Goal: Task Accomplishment & Management: Manage account settings

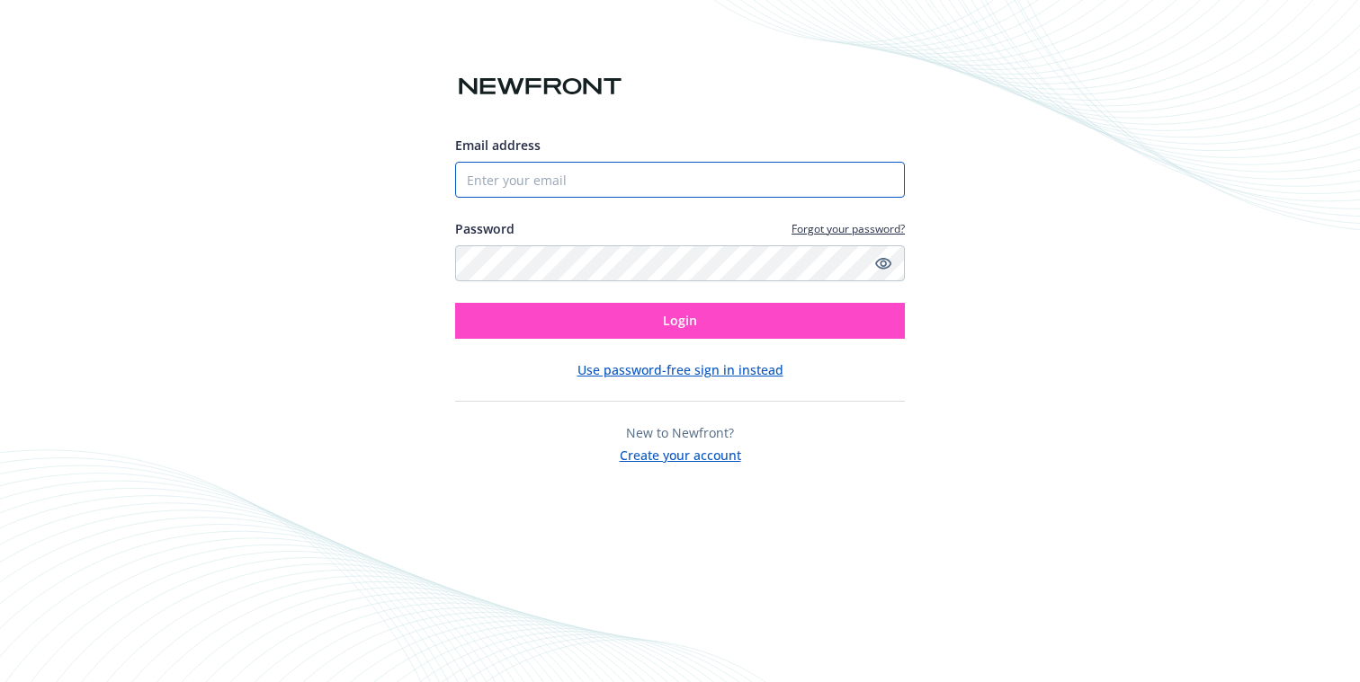
type input "[EMAIL_ADDRESS][DOMAIN_NAME]"
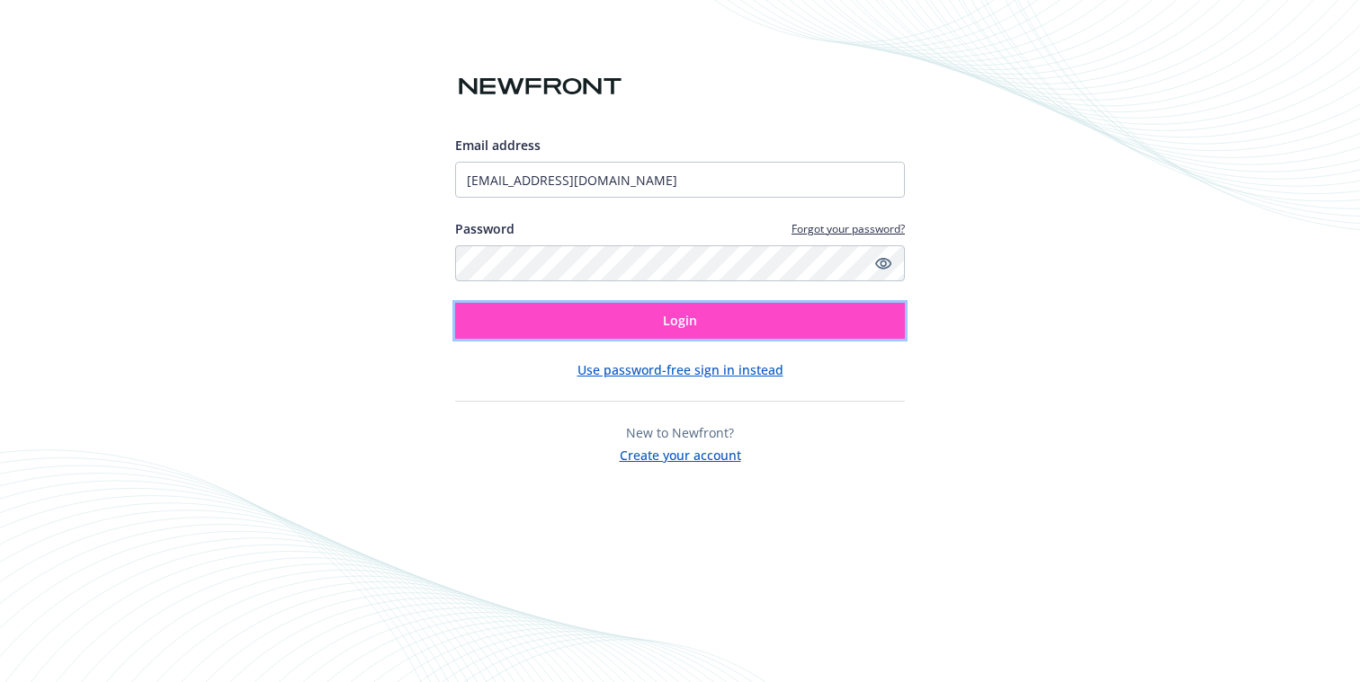
click at [608, 317] on button "Login" at bounding box center [680, 321] width 450 height 36
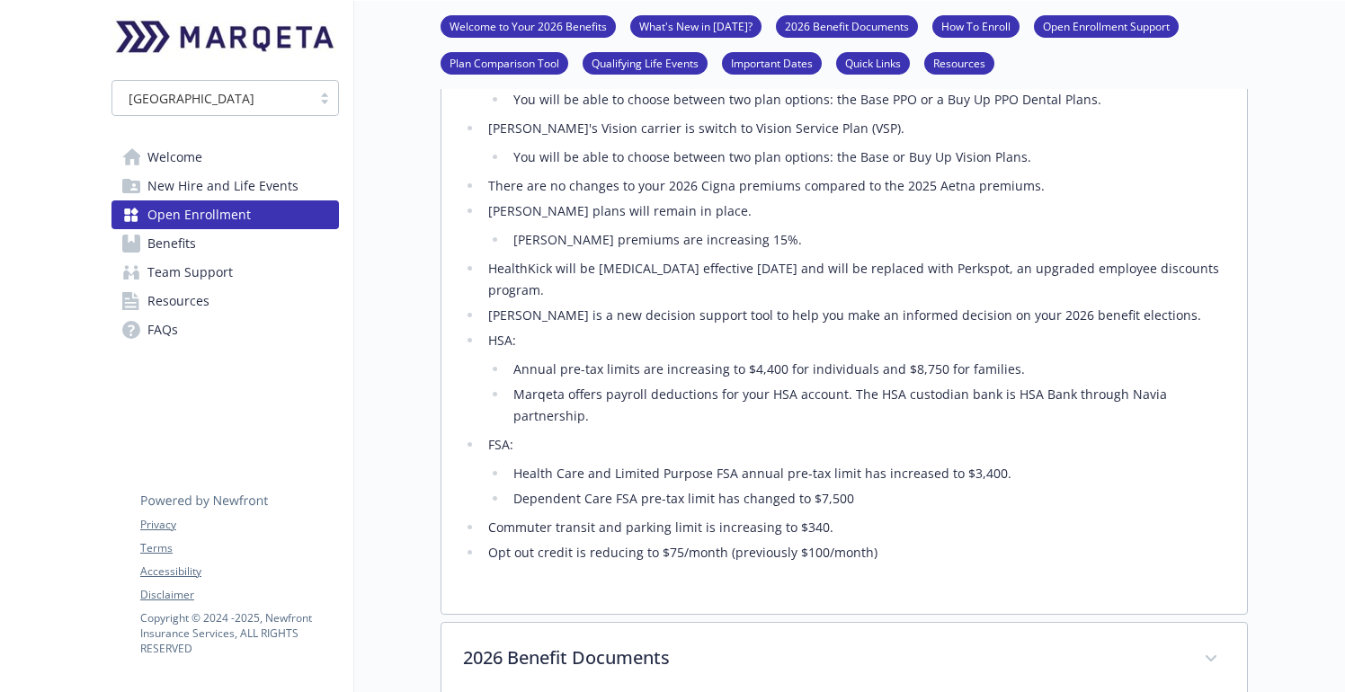
click at [197, 246] on link "Benefits" at bounding box center [224, 243] width 227 height 29
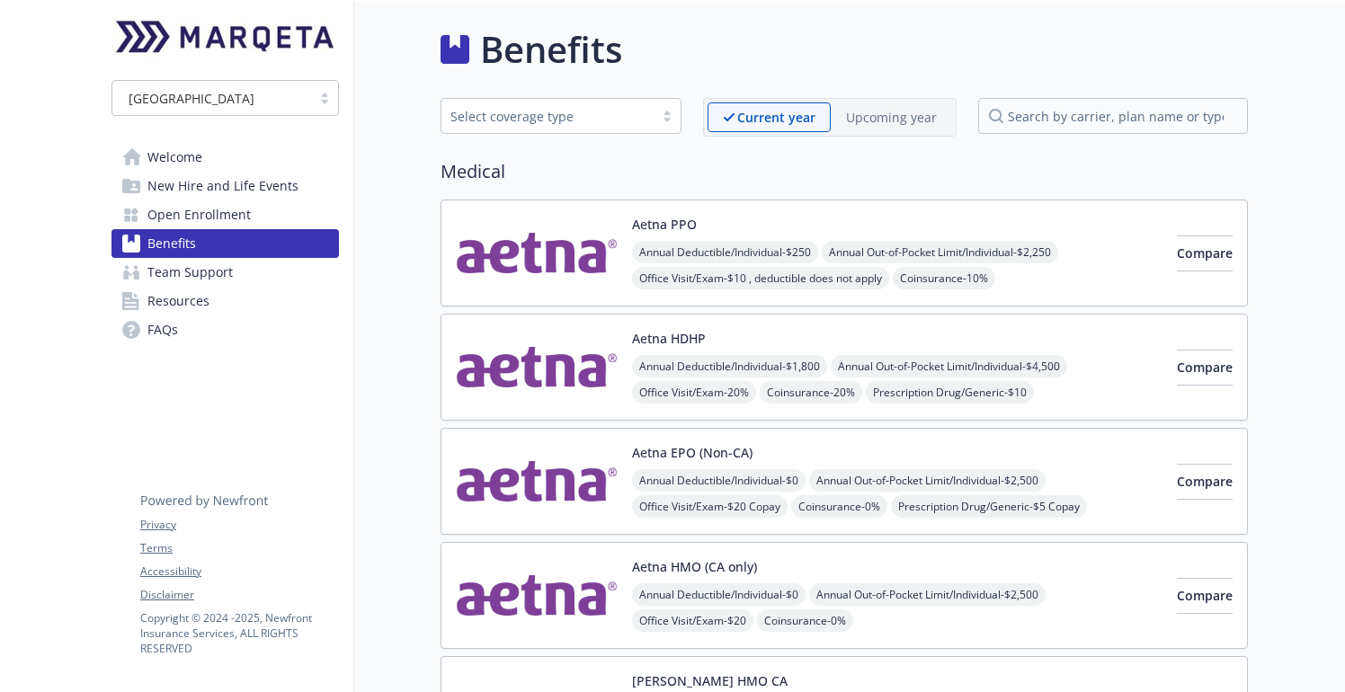
click at [875, 131] on div "Upcoming year" at bounding box center [891, 118] width 121 height 30
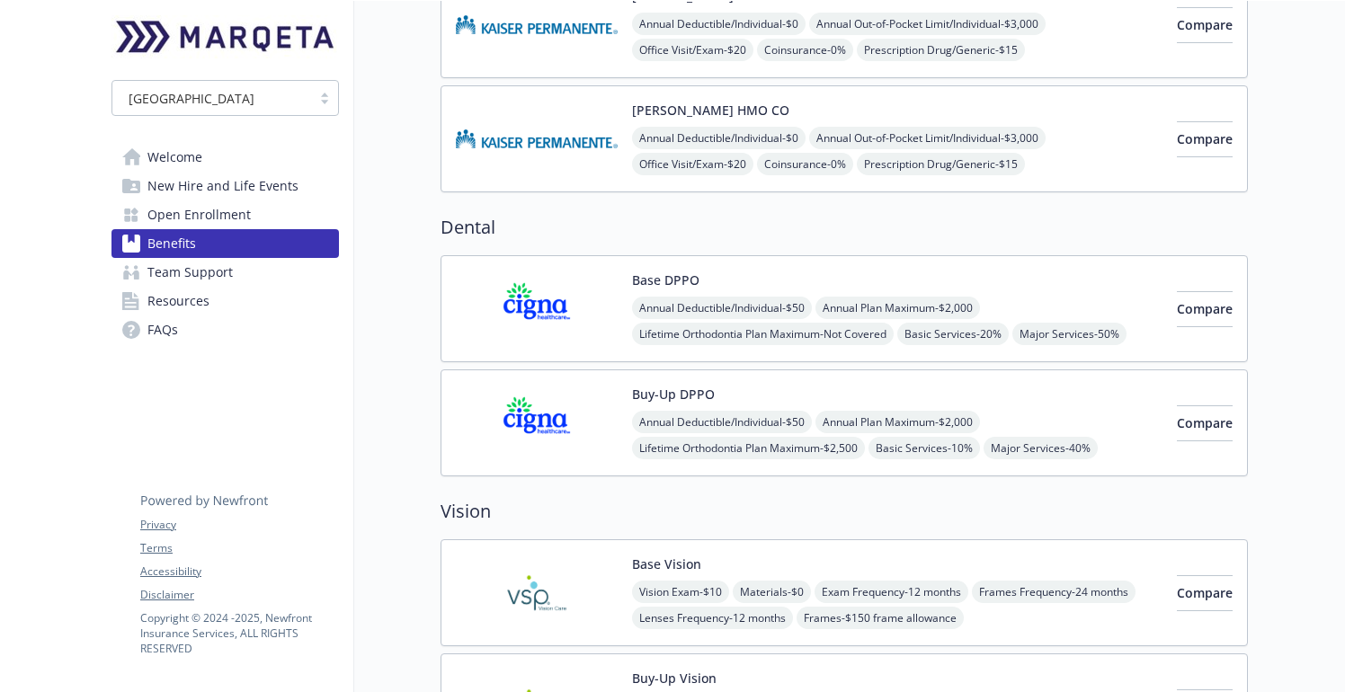
scroll to position [577, 0]
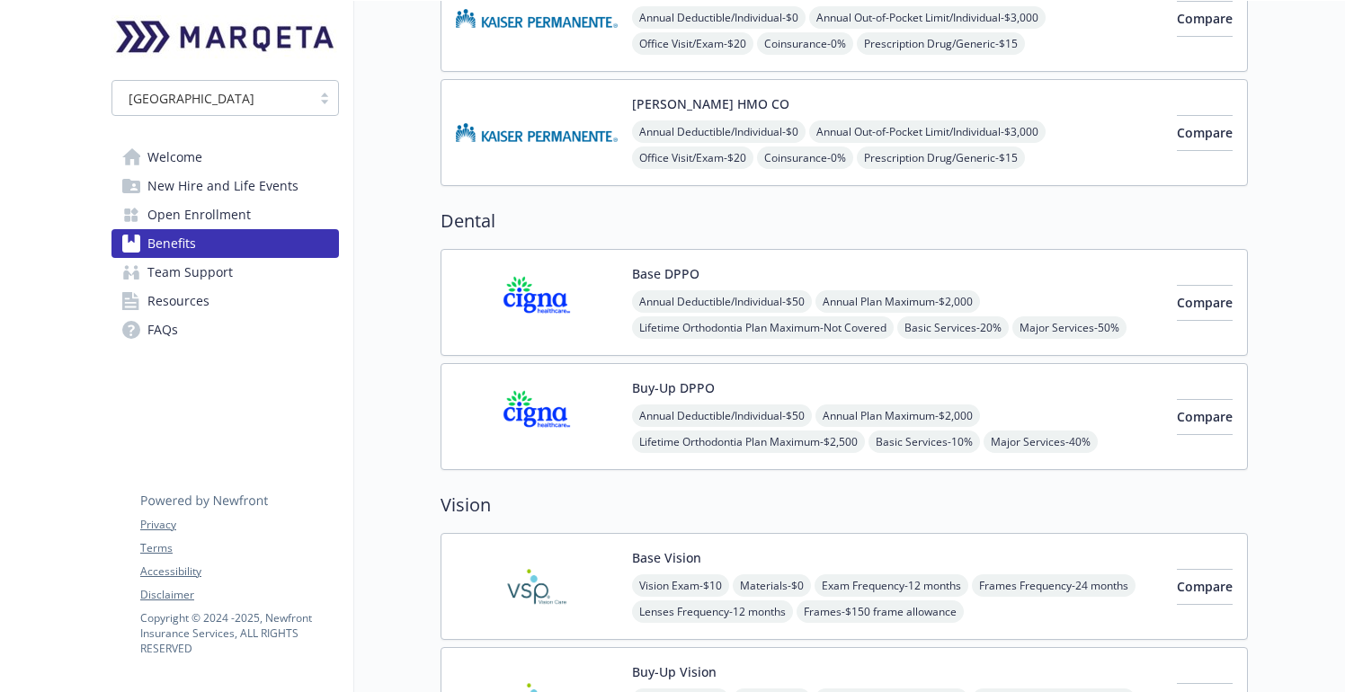
click at [729, 309] on span "Annual Deductible/Individual - $50" at bounding box center [722, 301] width 180 height 22
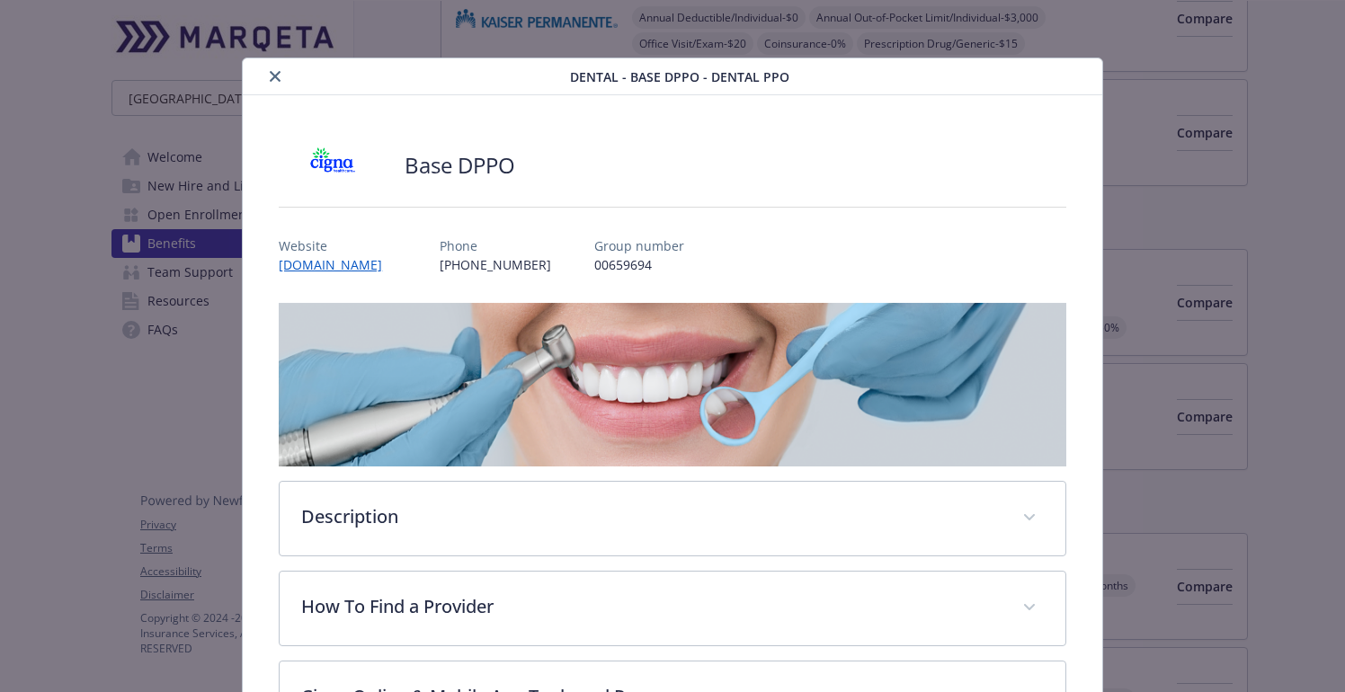
scroll to position [54, 0]
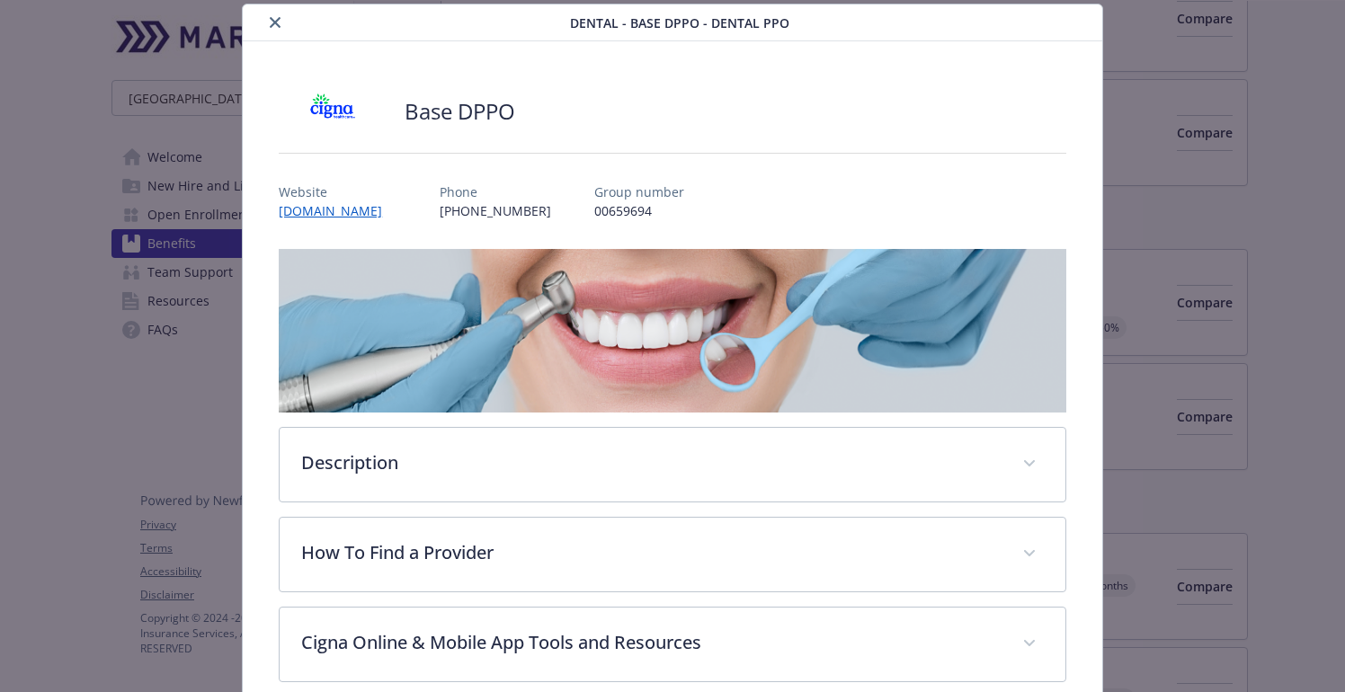
click at [269, 21] on button "close" at bounding box center [275, 23] width 22 height 22
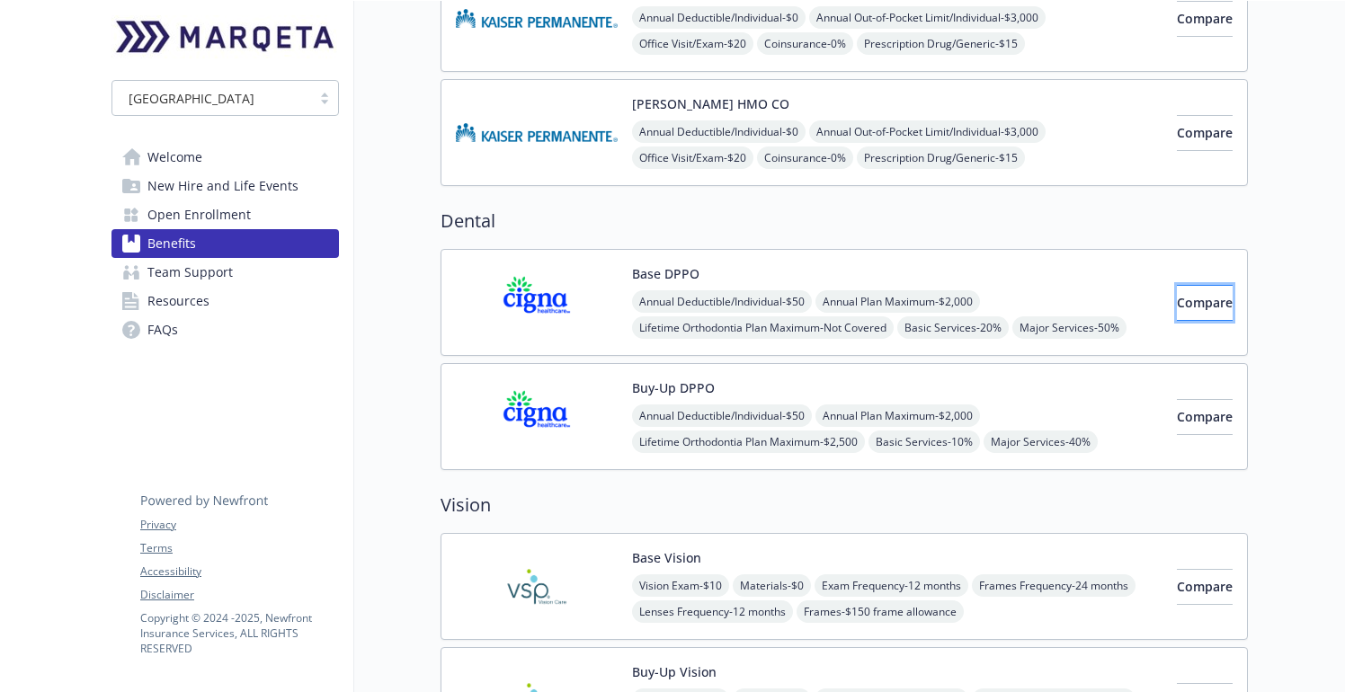
click at [1177, 305] on span "Compare" at bounding box center [1205, 302] width 56 height 17
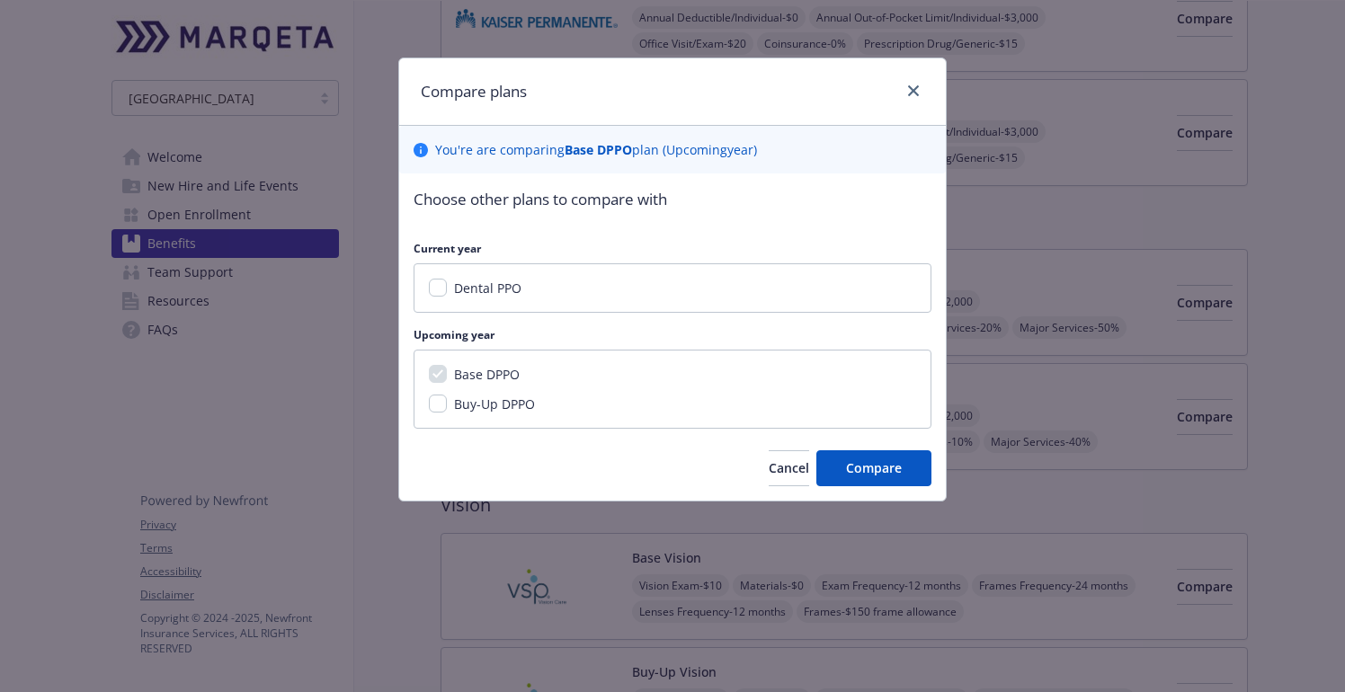
click at [484, 406] on span "Buy-Up DPPO" at bounding box center [494, 404] width 81 height 17
click at [447, 406] on input "Buy-Up DPPO" at bounding box center [438, 404] width 18 height 18
checkbox input "true"
click at [859, 465] on span "Compare" at bounding box center [874, 467] width 56 height 17
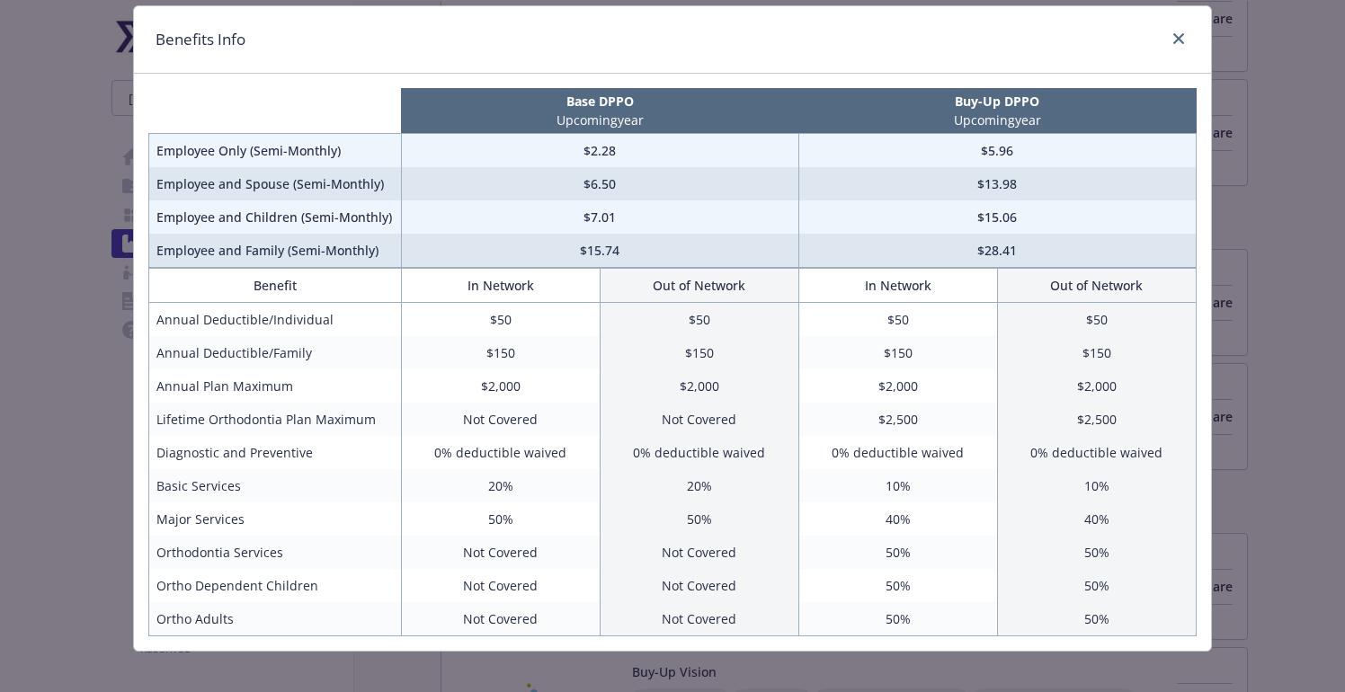
scroll to position [69, 0]
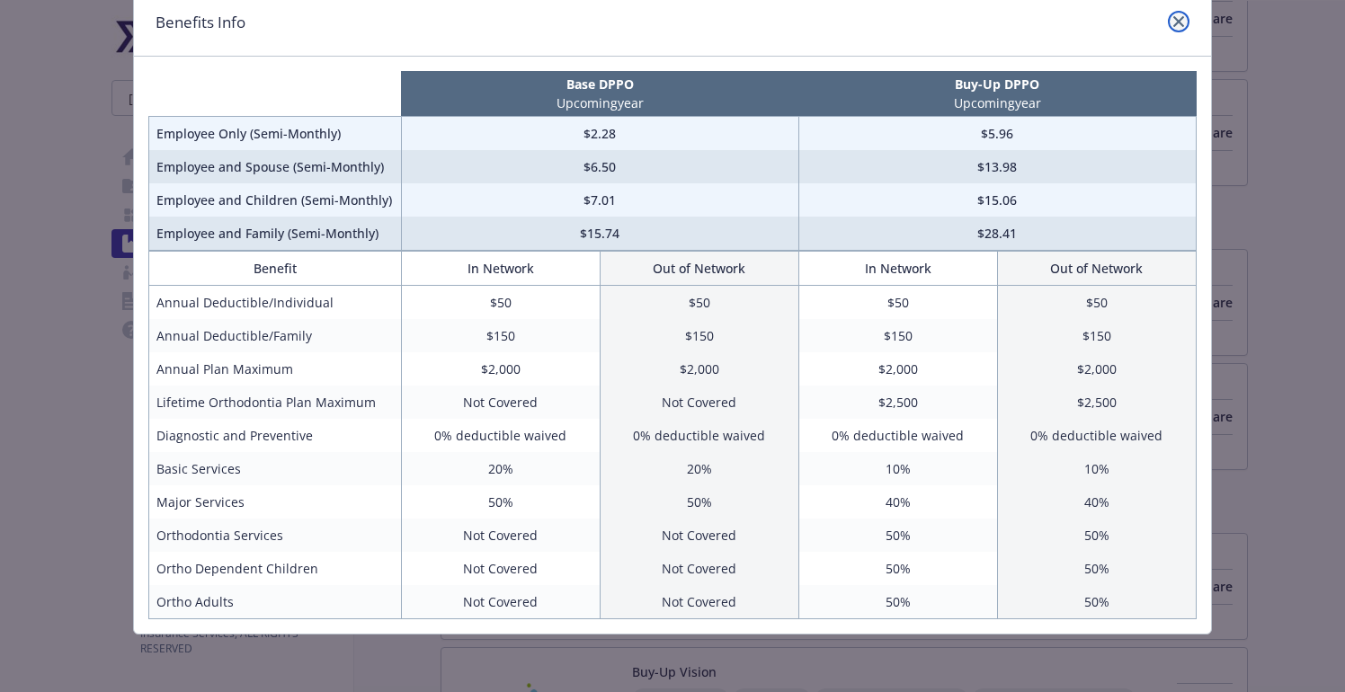
click at [1177, 18] on icon "close" at bounding box center [1178, 21] width 11 height 11
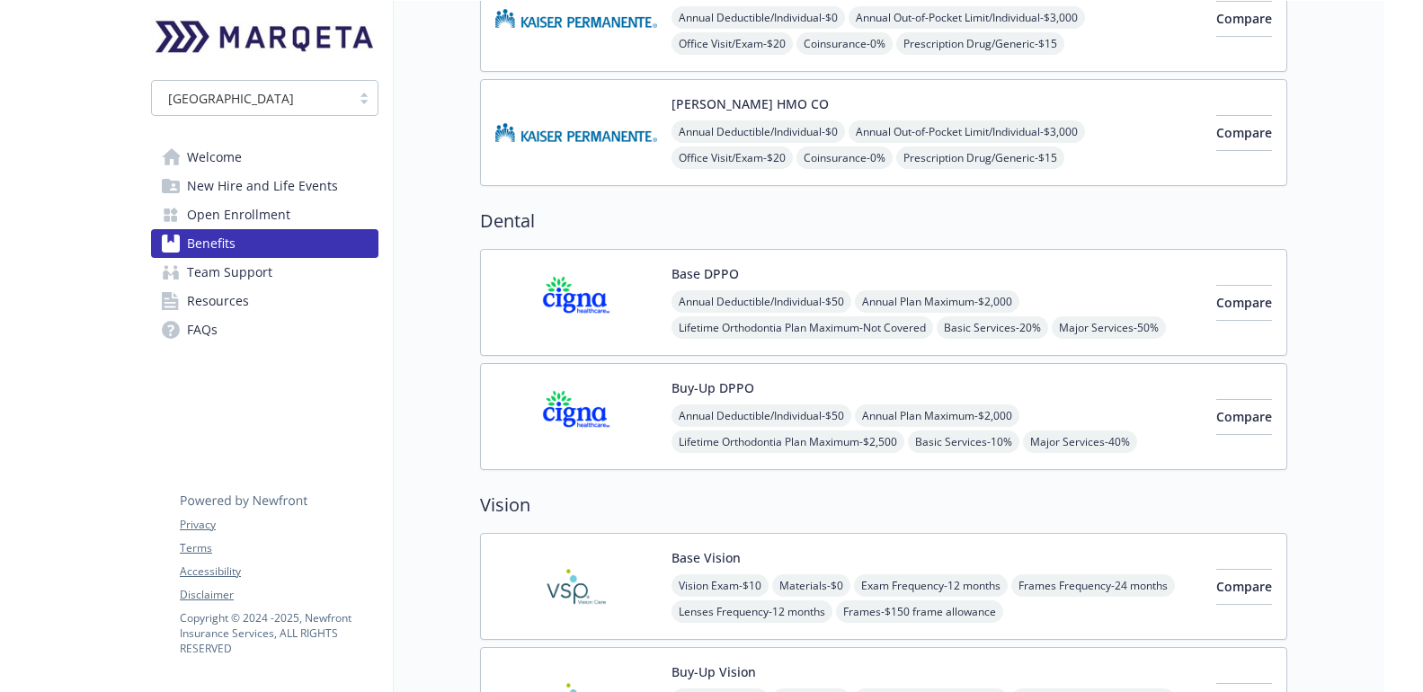
scroll to position [0, 0]
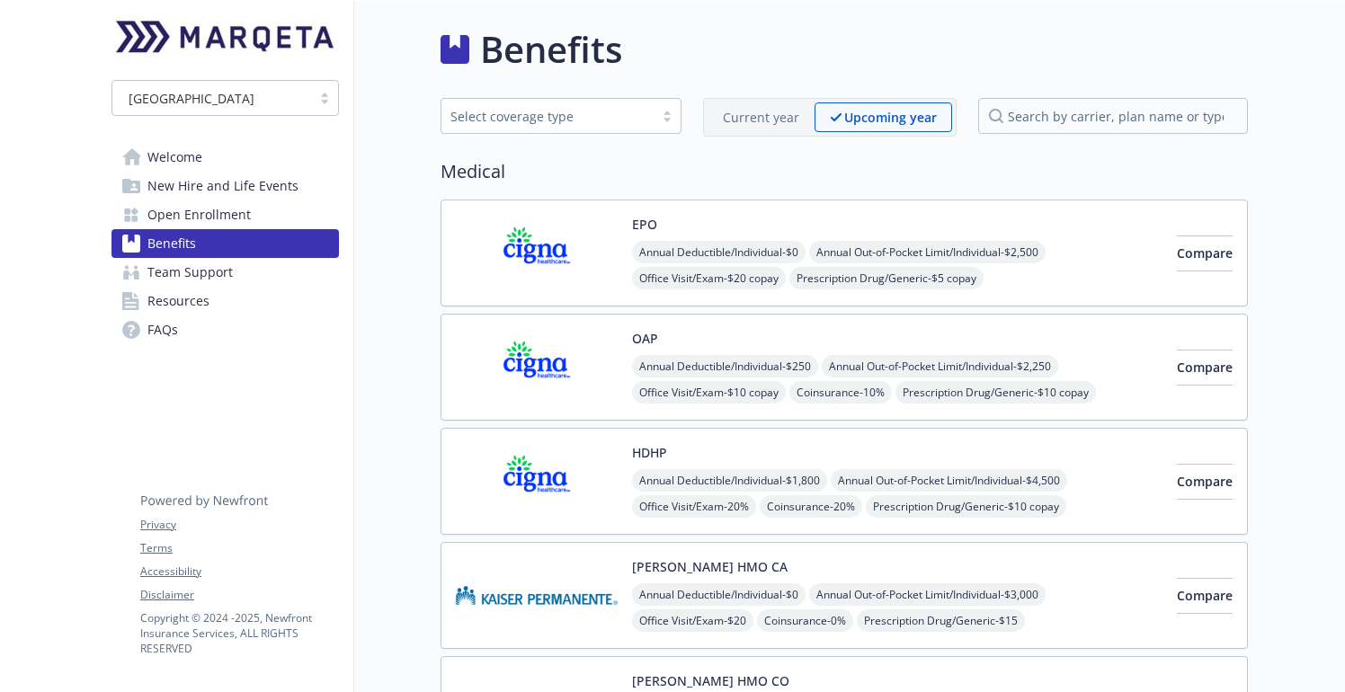
click at [206, 214] on span "Open Enrollment" at bounding box center [198, 215] width 103 height 29
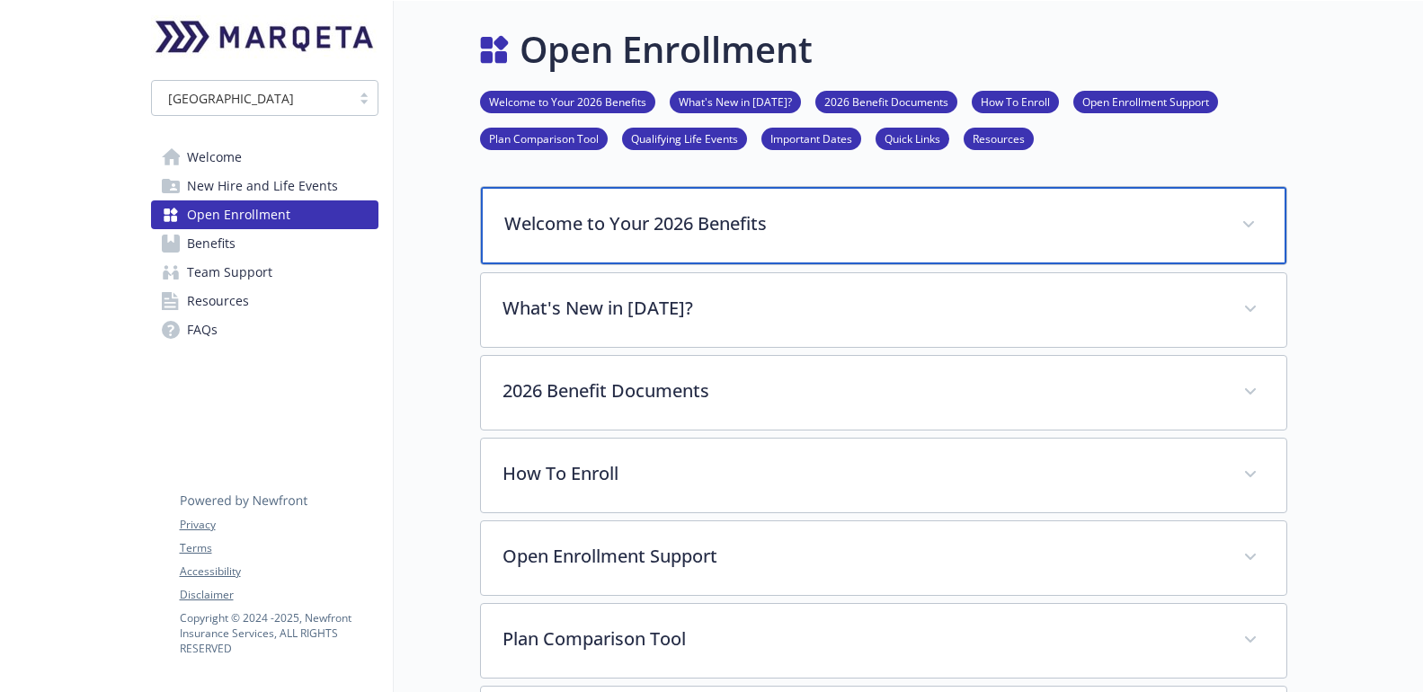
click at [637, 242] on div "Welcome to Your 2026 Benefits" at bounding box center [884, 225] width 806 height 77
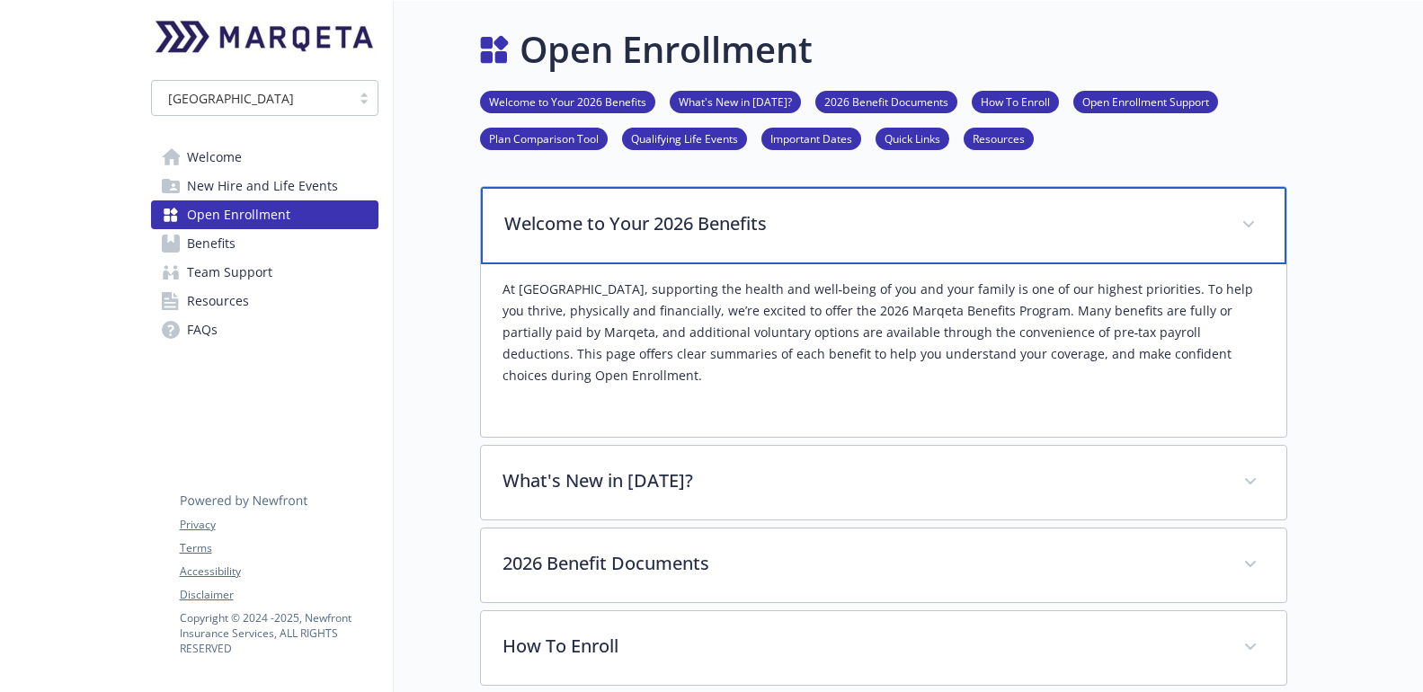
click at [637, 242] on div "Welcome to Your 2026 Benefits" at bounding box center [884, 225] width 806 height 77
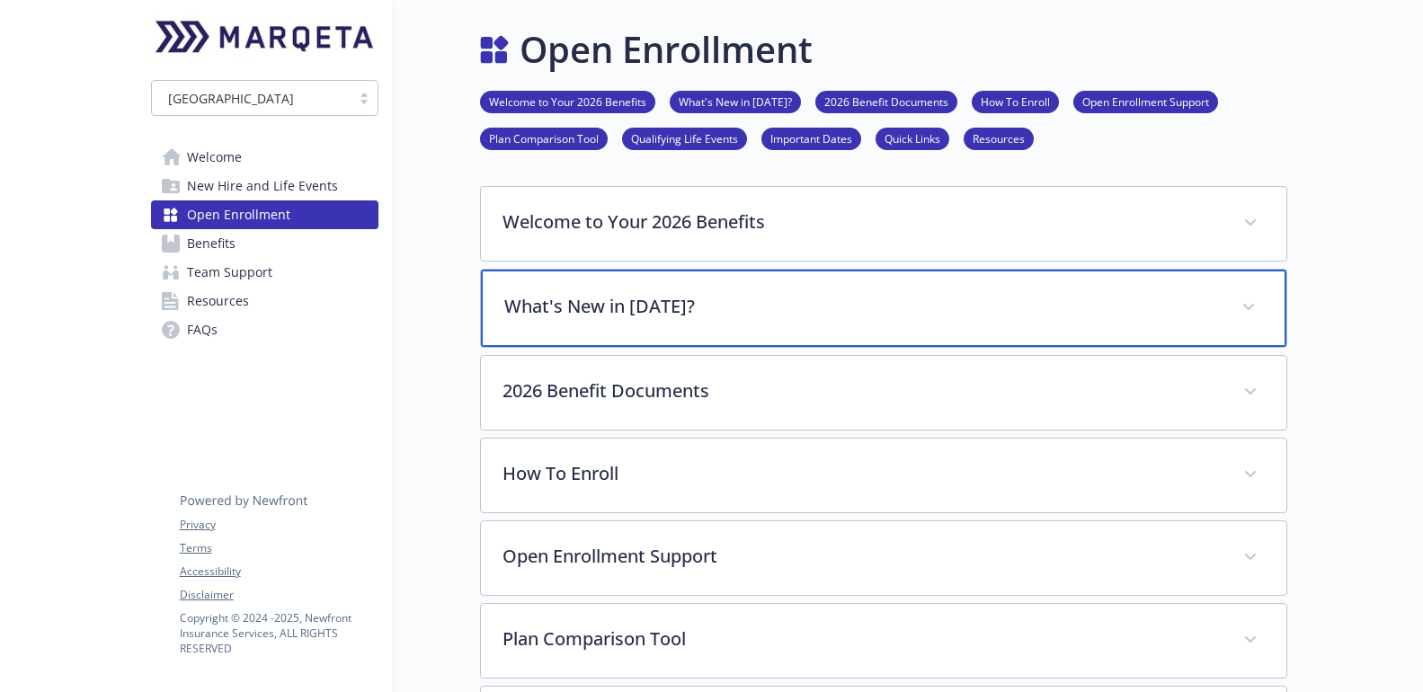
click at [616, 313] on p "What's New in 2026?" at bounding box center [862, 306] width 716 height 27
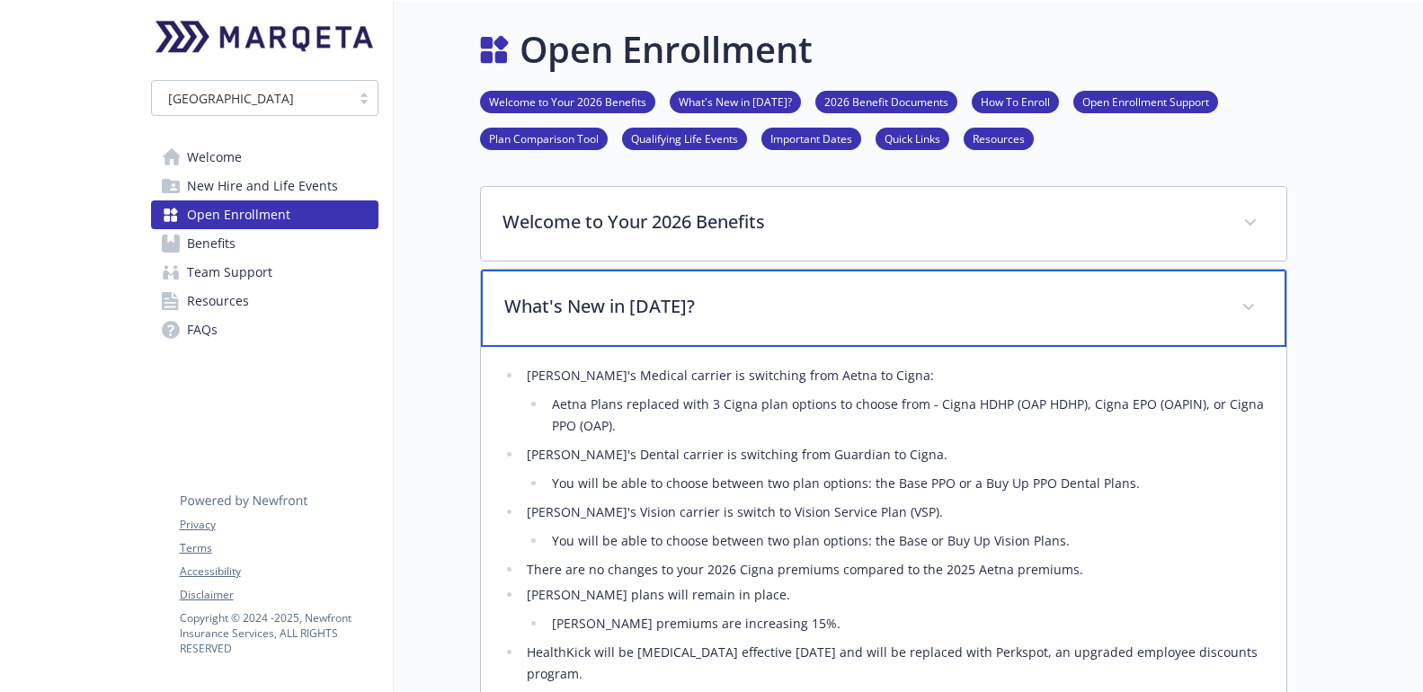
click at [643, 305] on p "What's New in 2026?" at bounding box center [862, 306] width 716 height 27
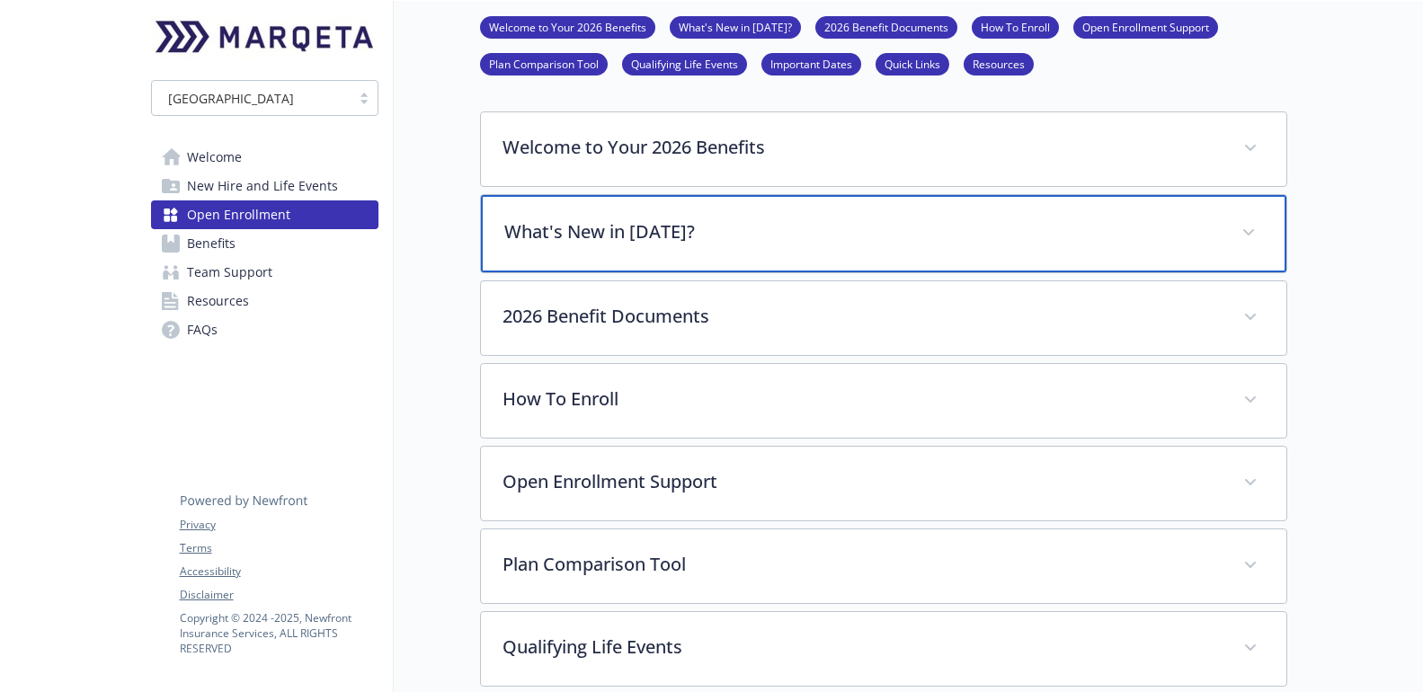
scroll to position [94, 0]
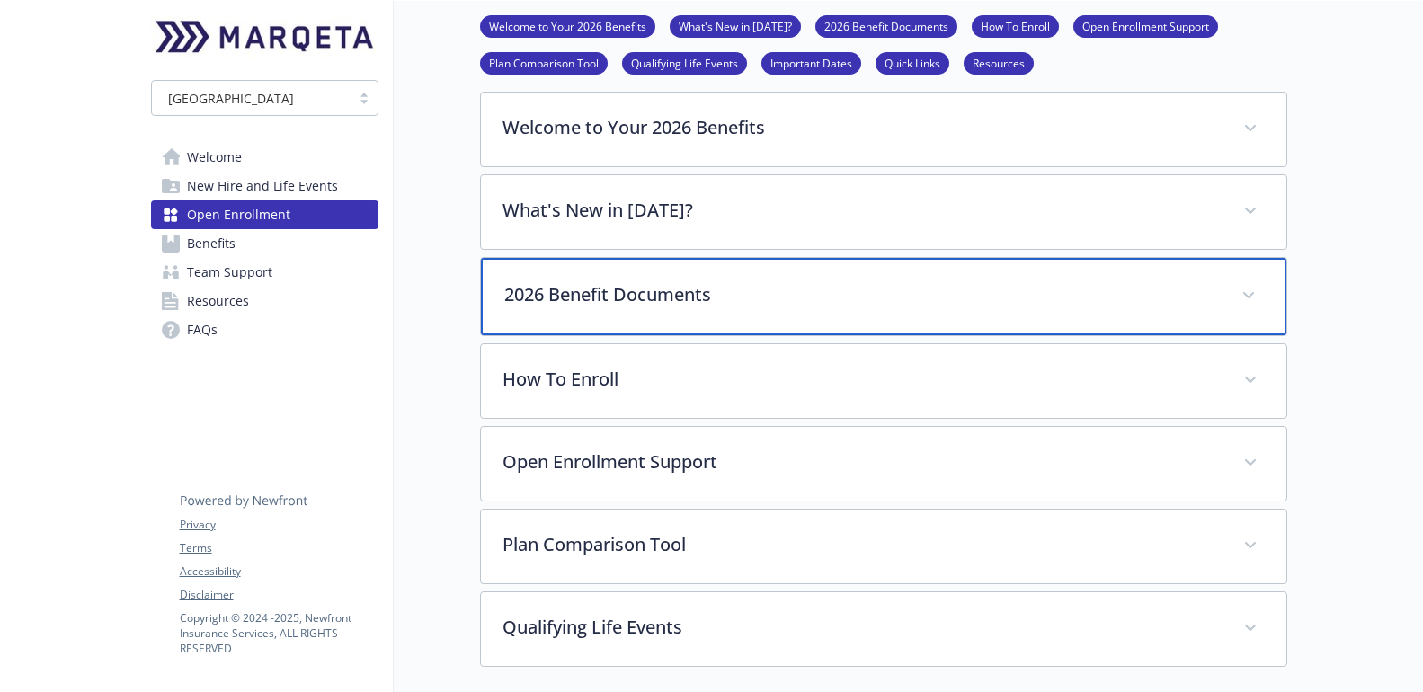
click at [672, 281] on div "2026 Benefit Documents" at bounding box center [884, 296] width 806 height 77
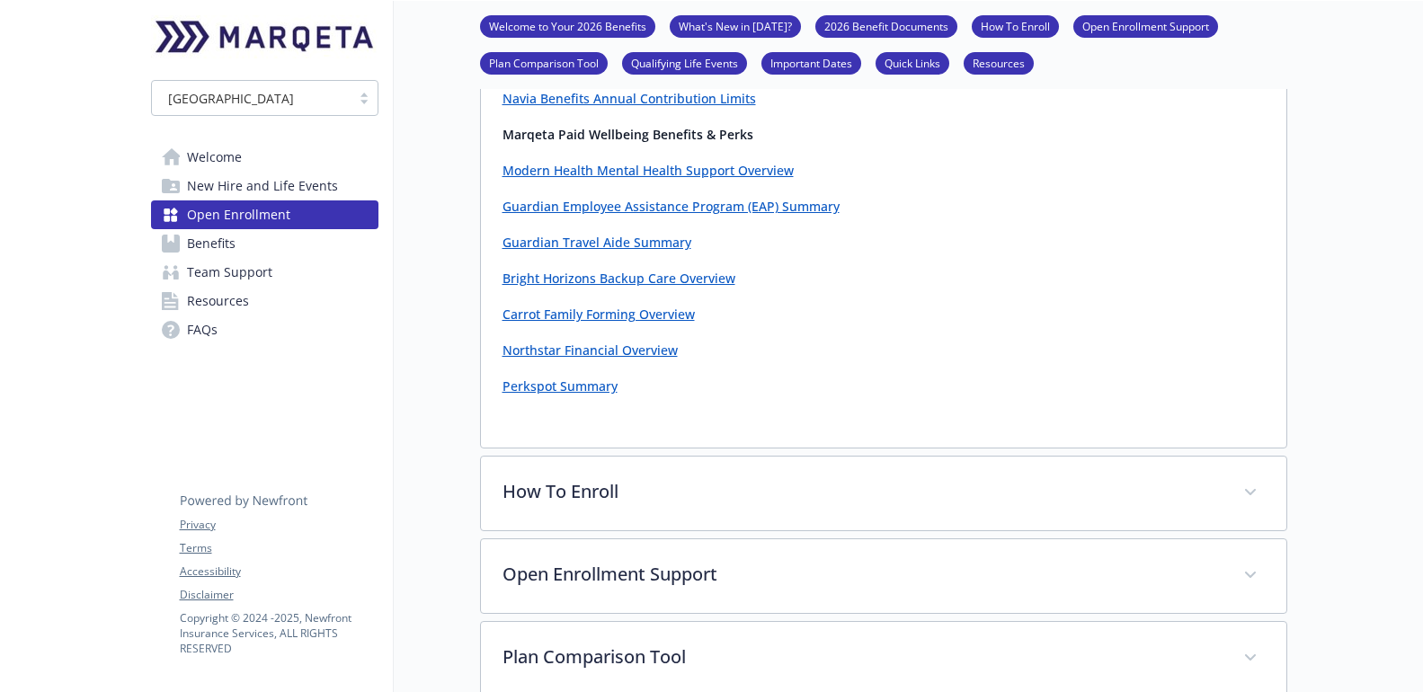
scroll to position [1509, 0]
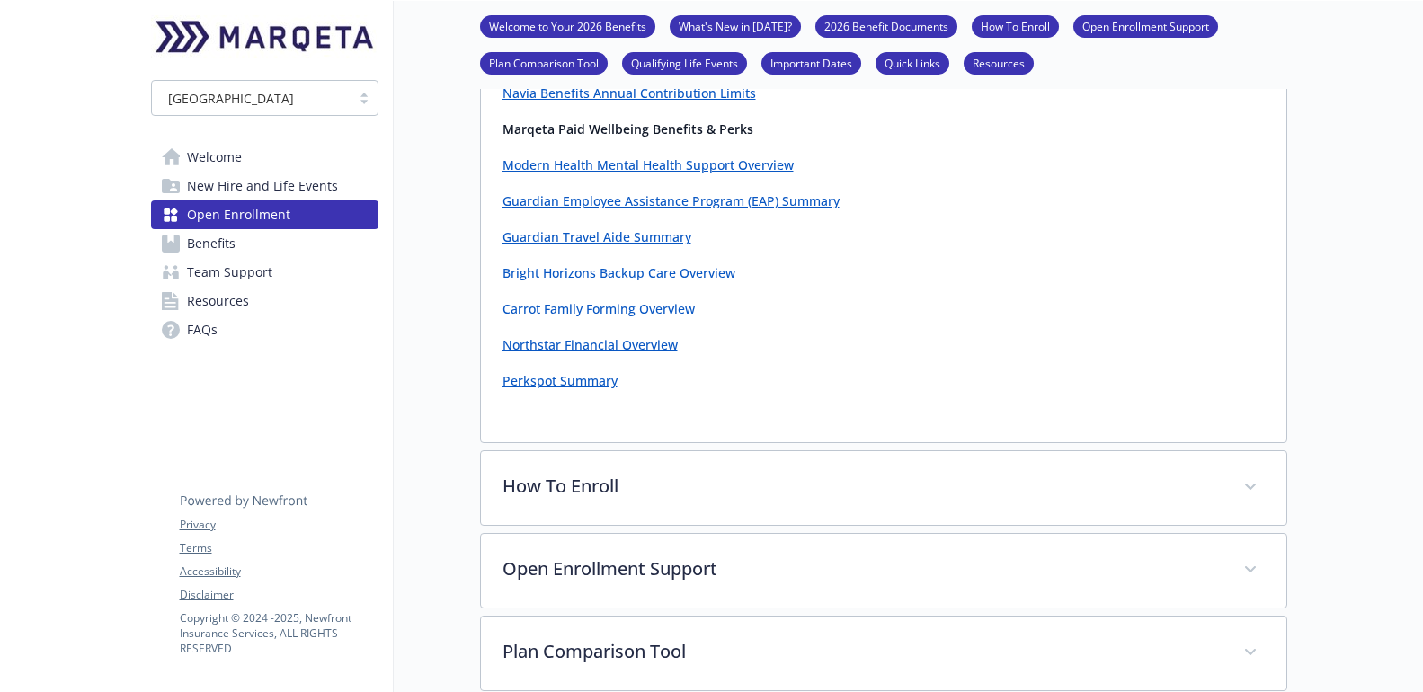
click at [657, 242] on link "Guardian Travel Aide Summary" at bounding box center [597, 236] width 189 height 17
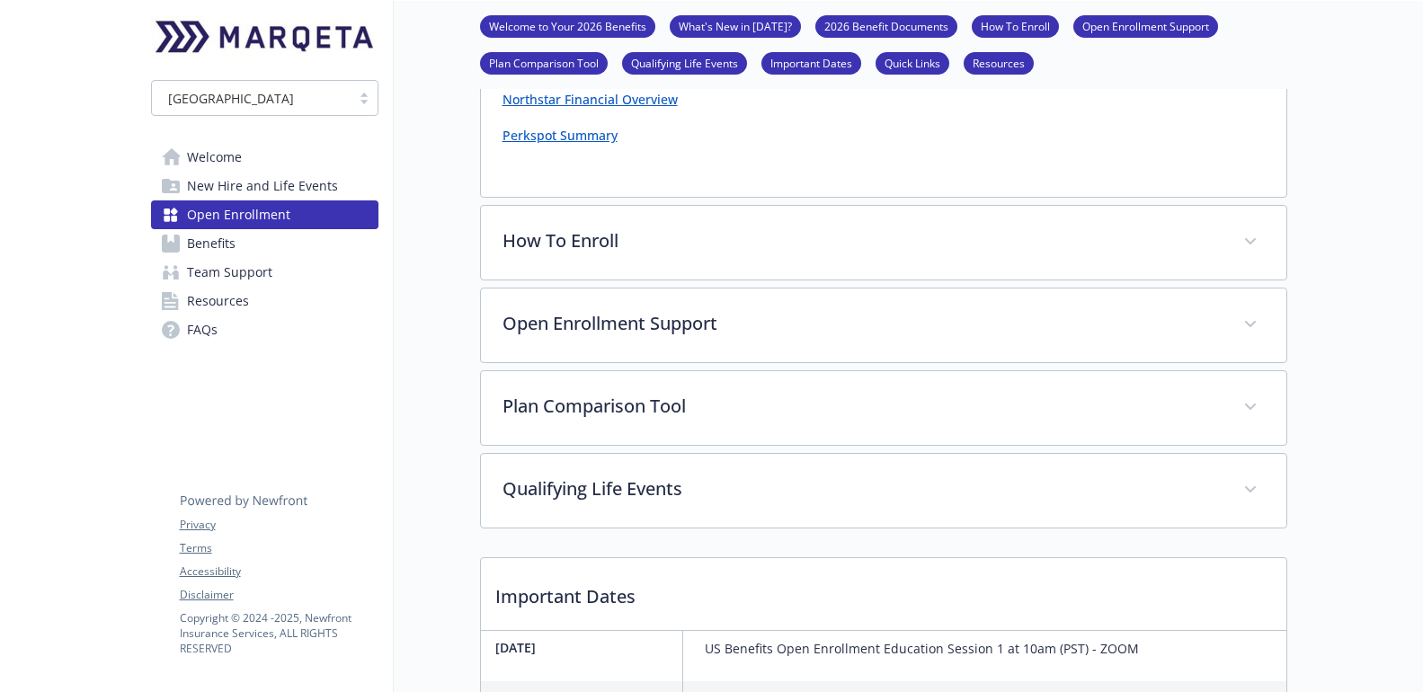
scroll to position [1768, 0]
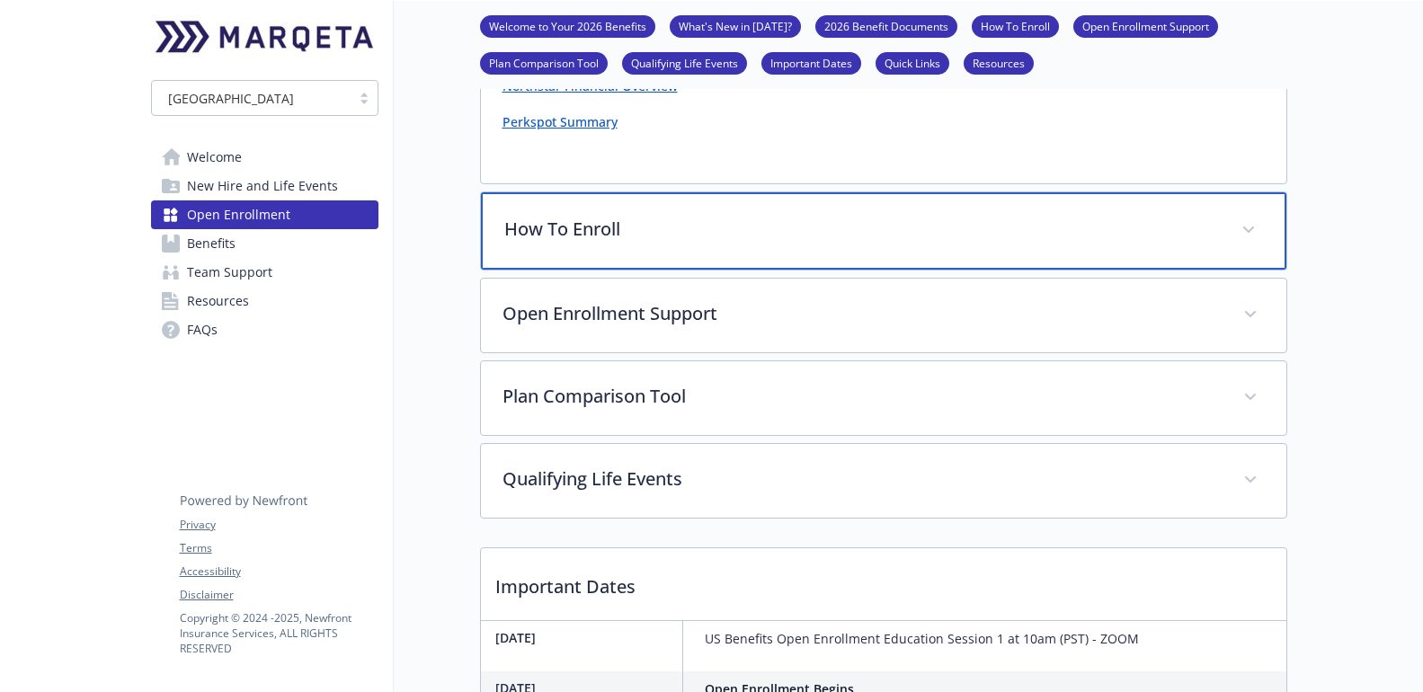
click at [645, 226] on p "How To Enroll" at bounding box center [862, 229] width 716 height 27
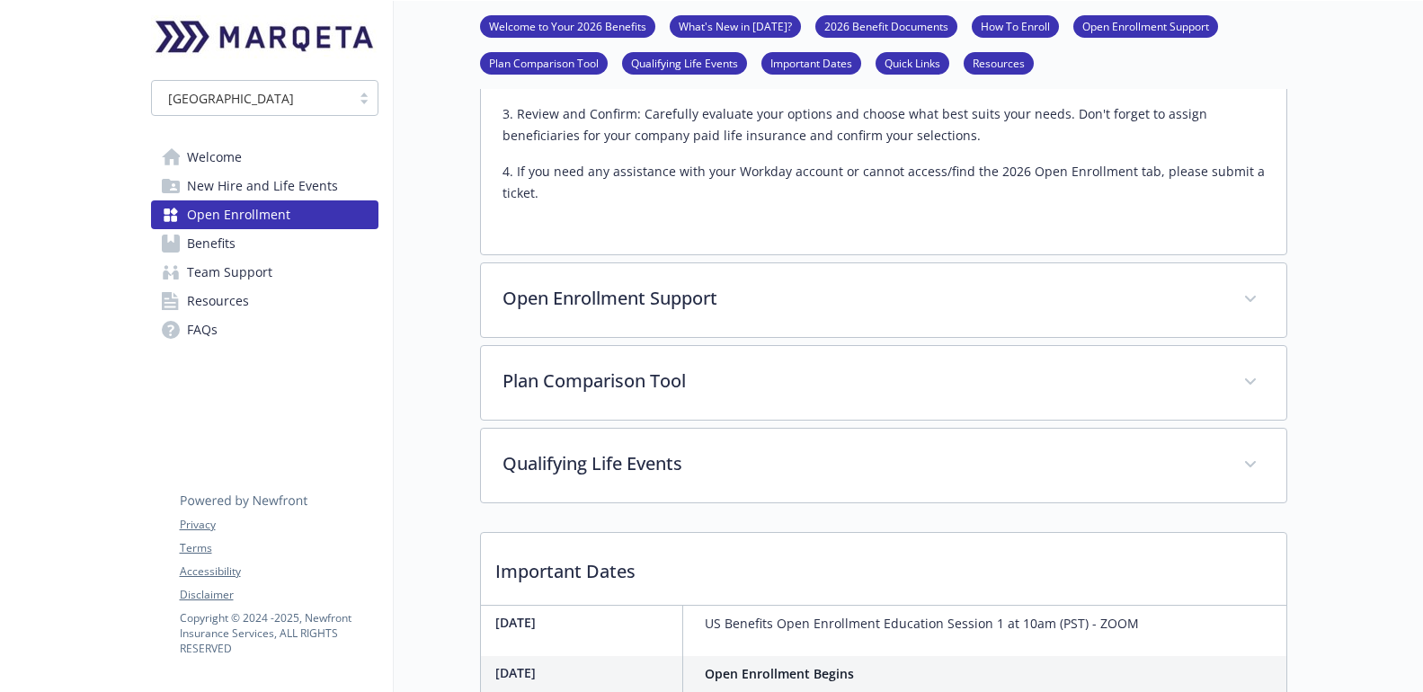
scroll to position [2104, 0]
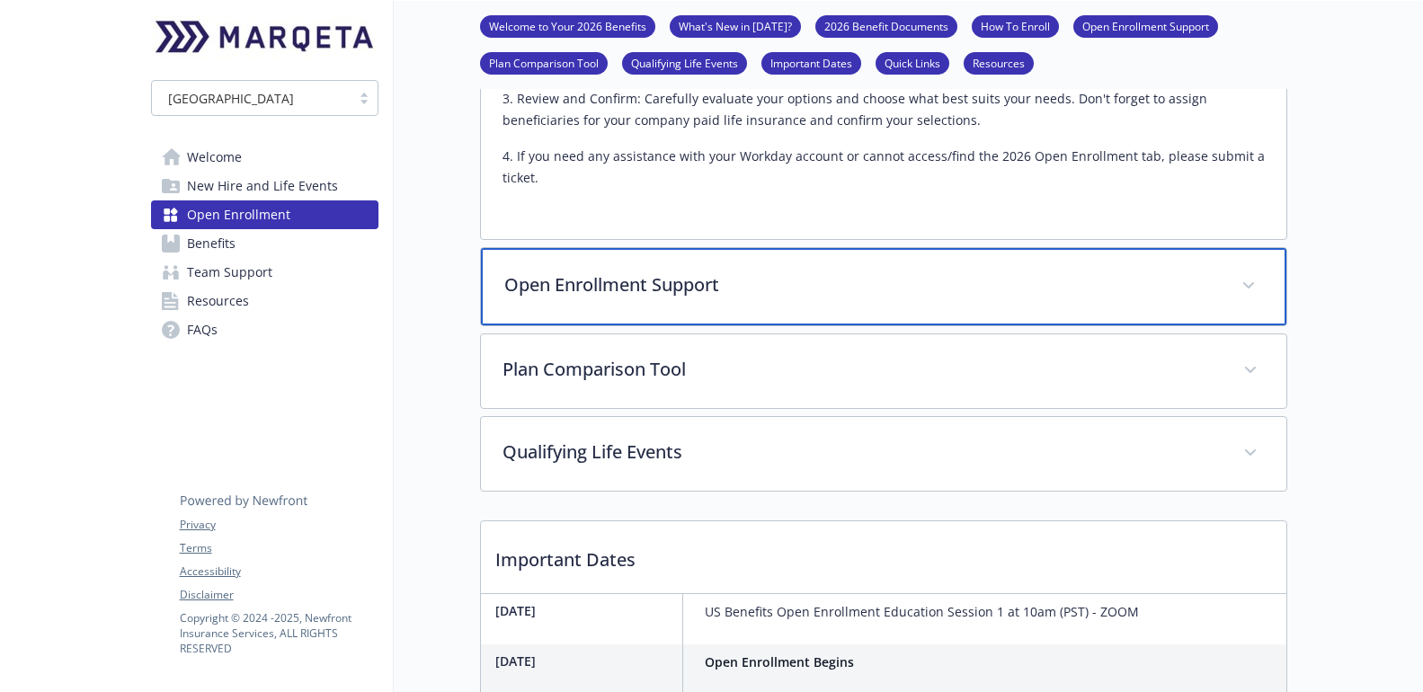
click at [688, 281] on p "Open Enrollment Support" at bounding box center [862, 285] width 716 height 27
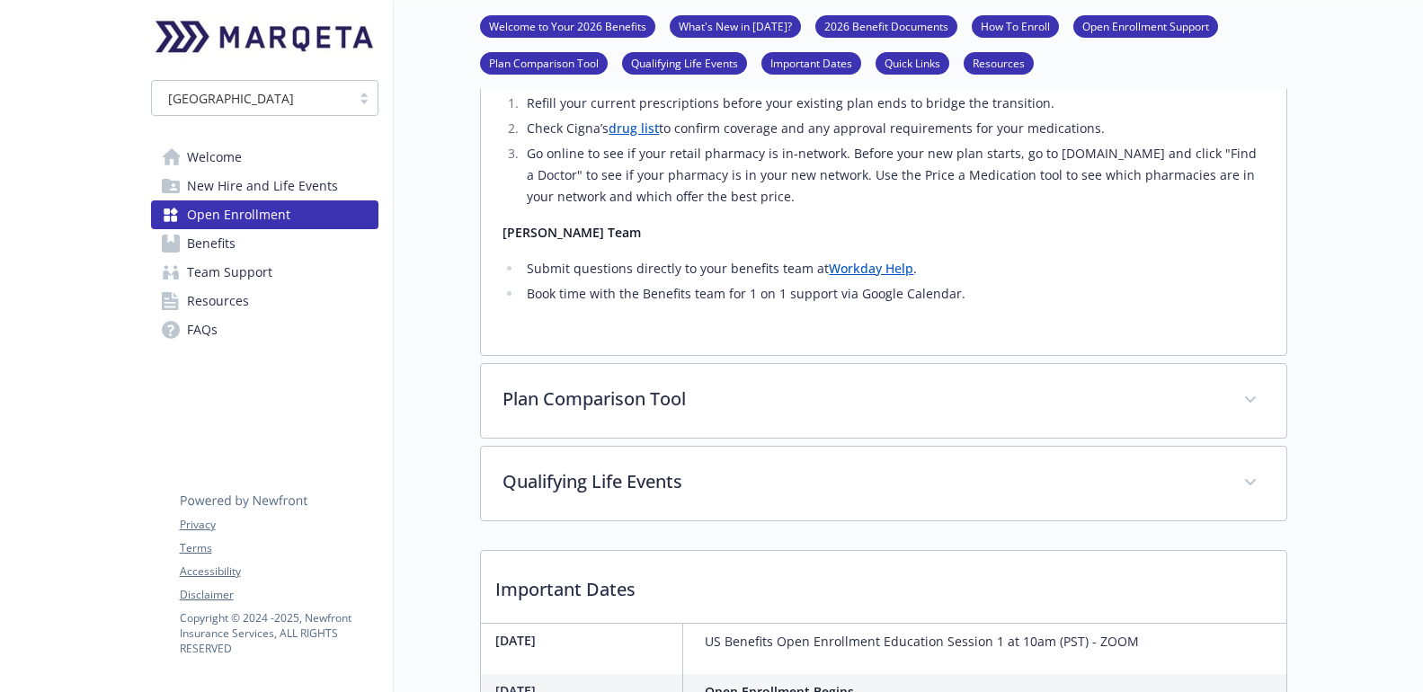
scroll to position [3650, 0]
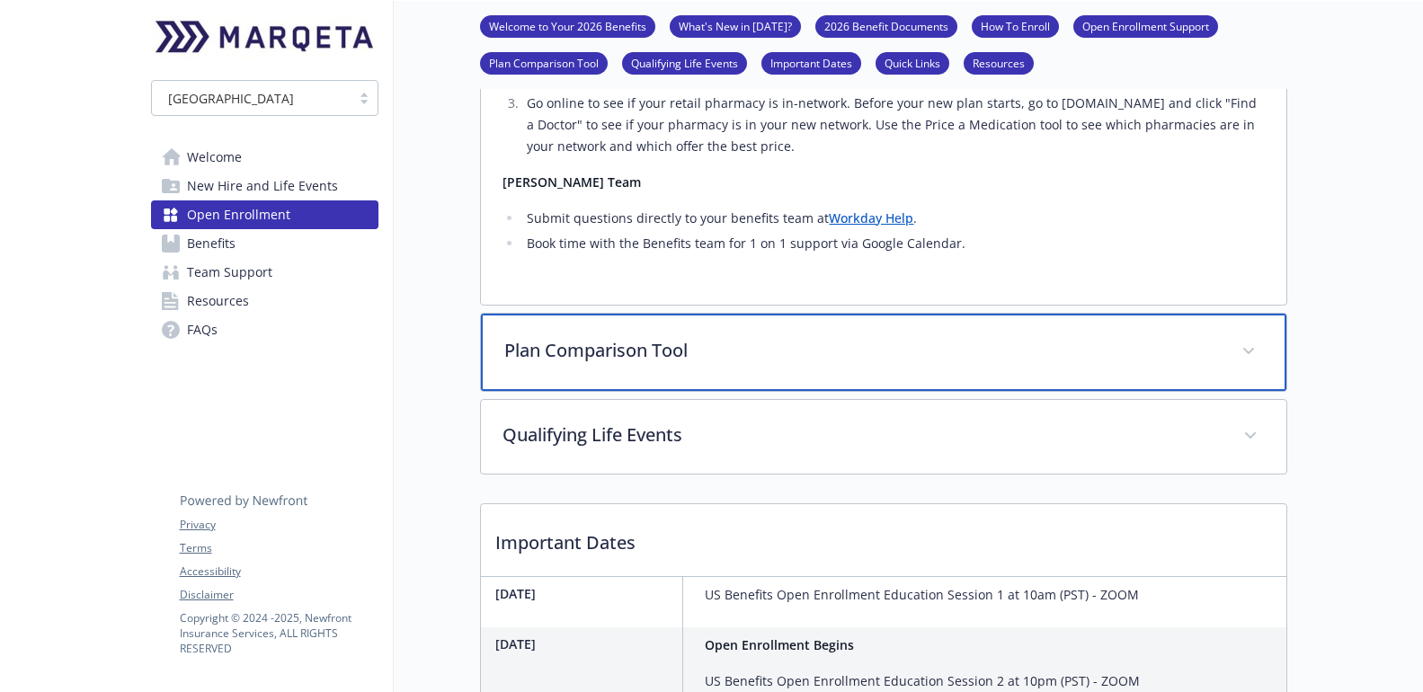
click at [647, 337] on p "Plan Comparison Tool" at bounding box center [862, 350] width 716 height 27
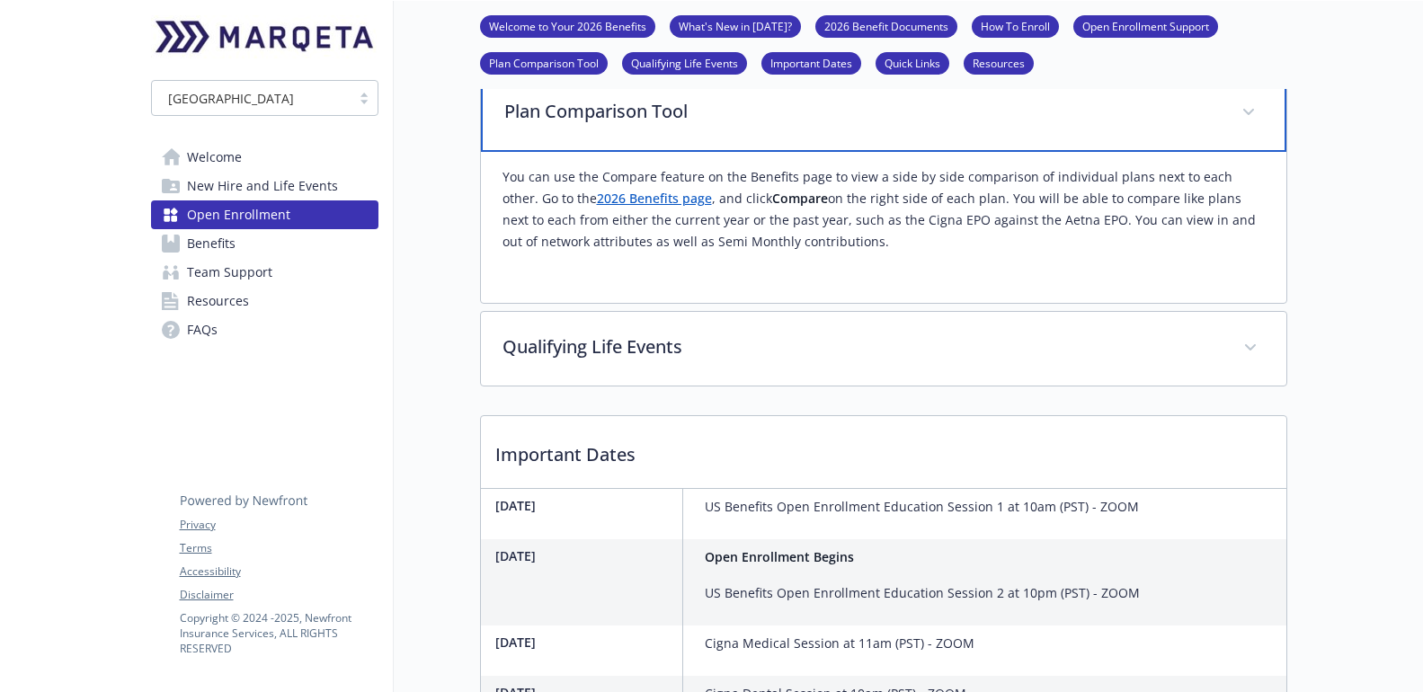
scroll to position [3917, 0]
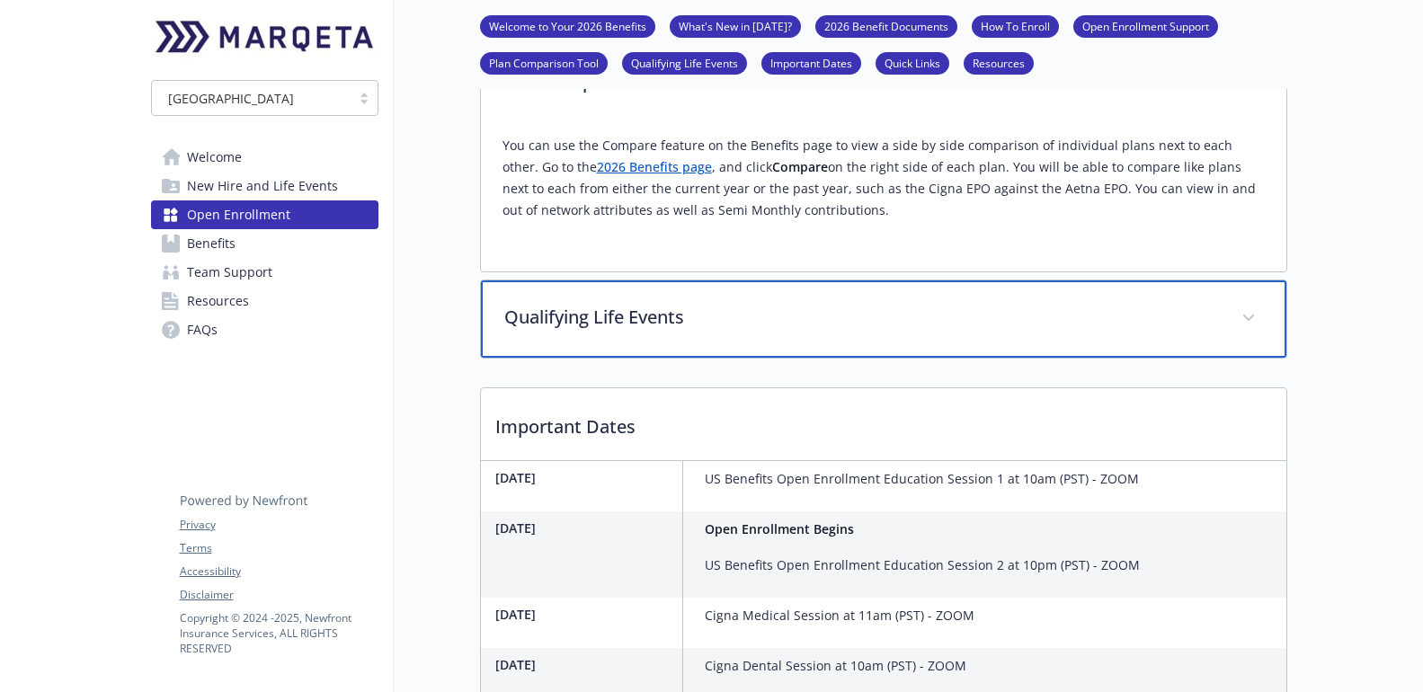
click at [831, 308] on p "Qualifying Life Events" at bounding box center [862, 317] width 716 height 27
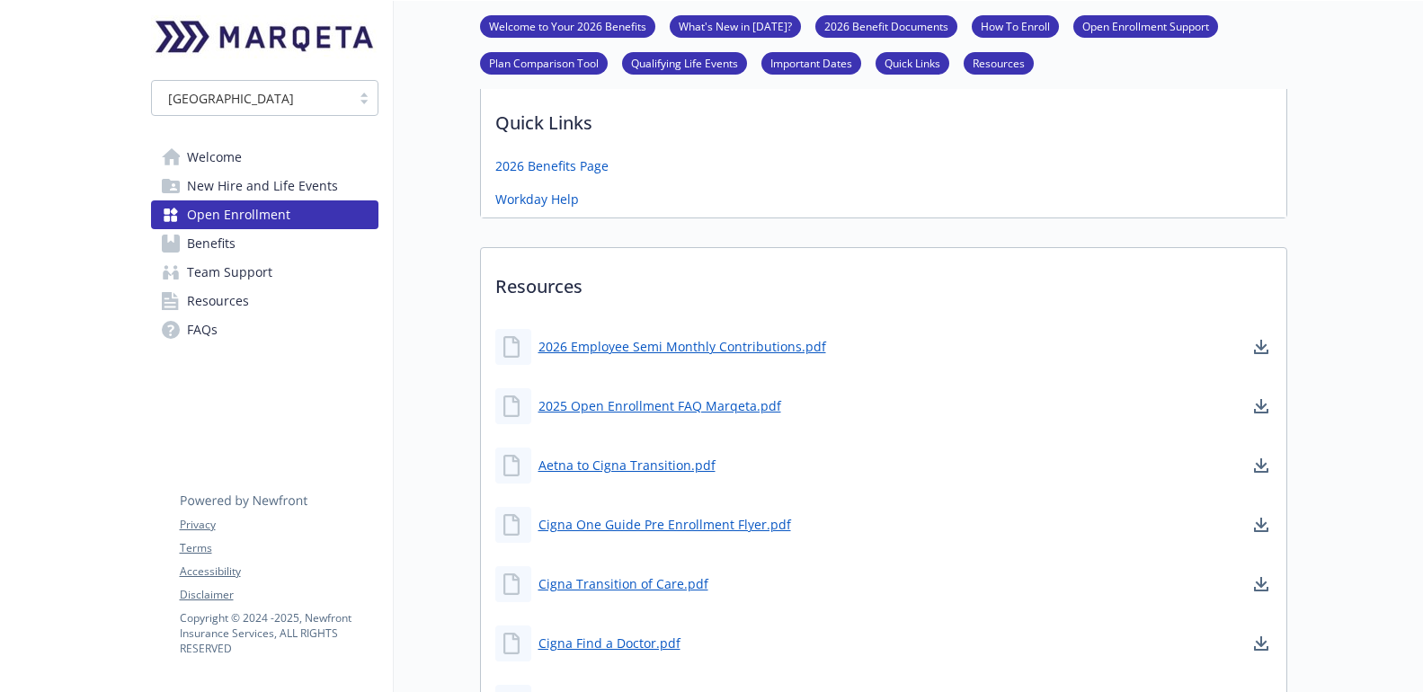
scroll to position [5370, 0]
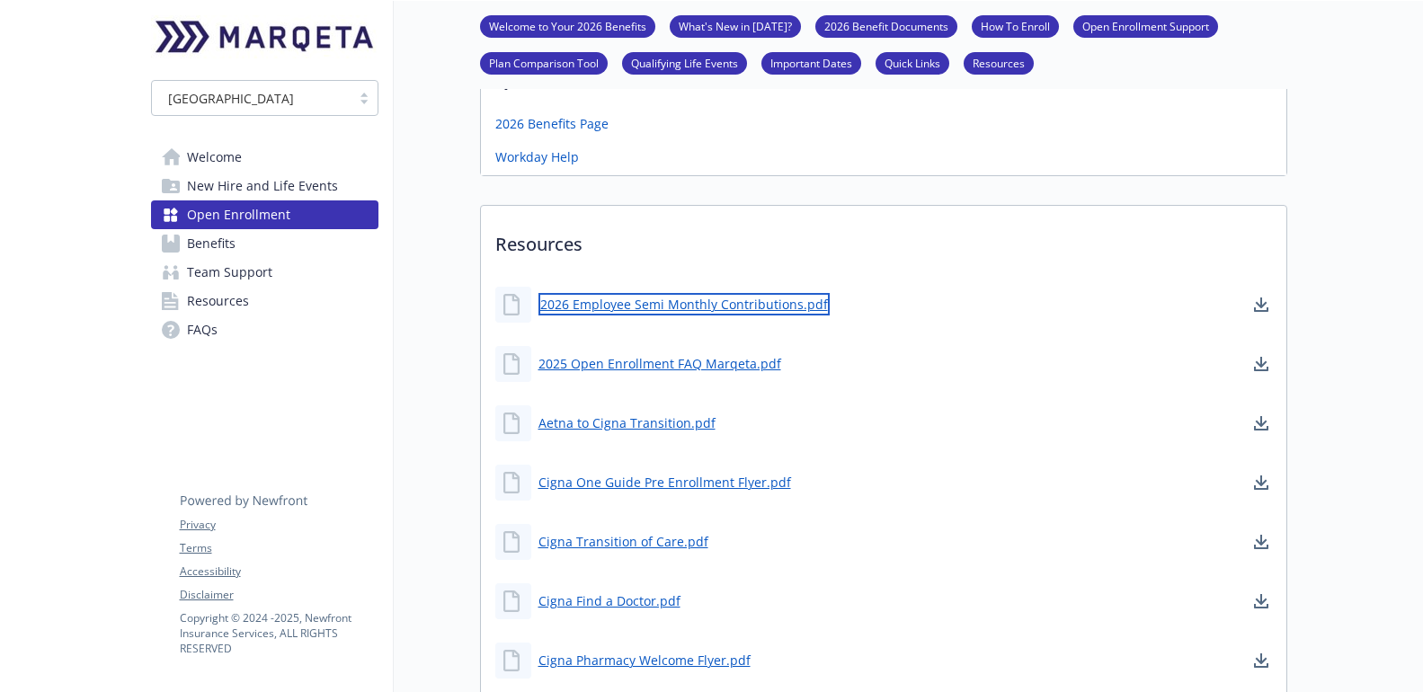
click at [775, 293] on link "2026 Employee Semi Monthly Contributions.pdf" at bounding box center [684, 304] width 291 height 22
click at [569, 293] on link "2026 Employee Semi Monthly Contributions.pdf" at bounding box center [684, 304] width 291 height 22
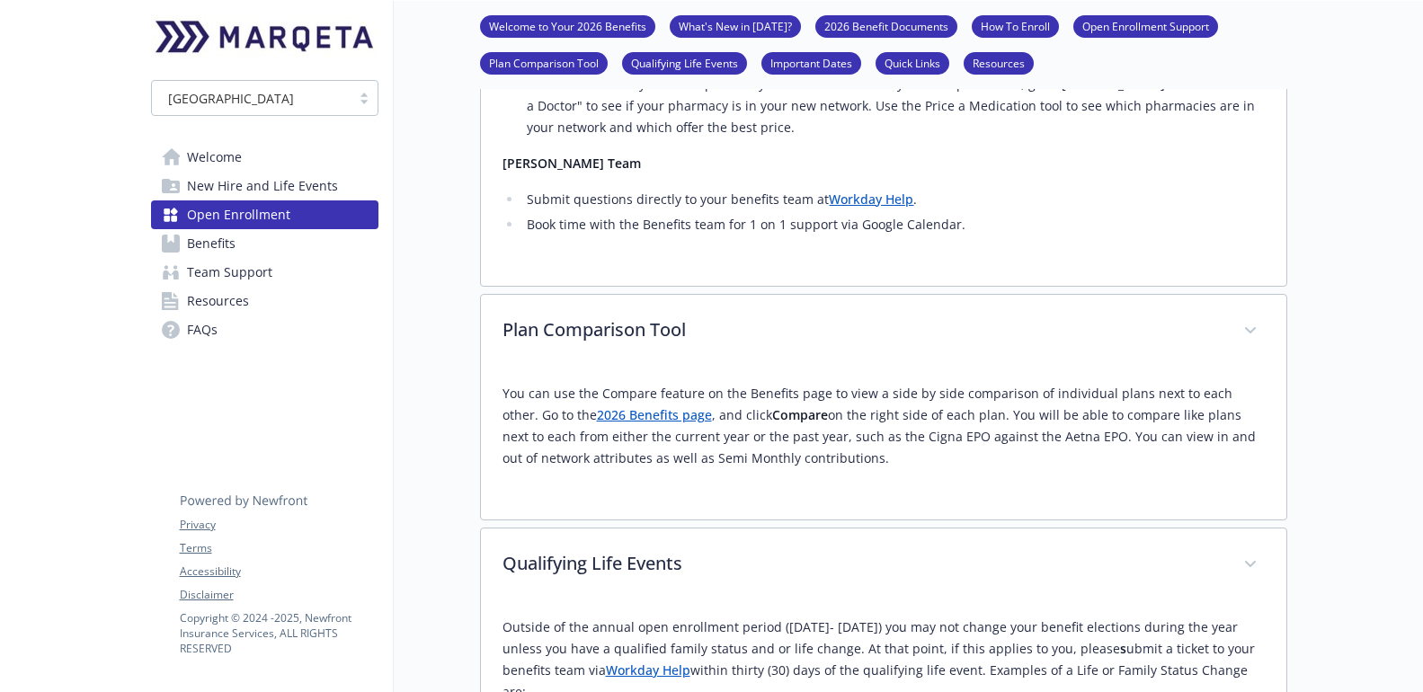
scroll to position [3664, 0]
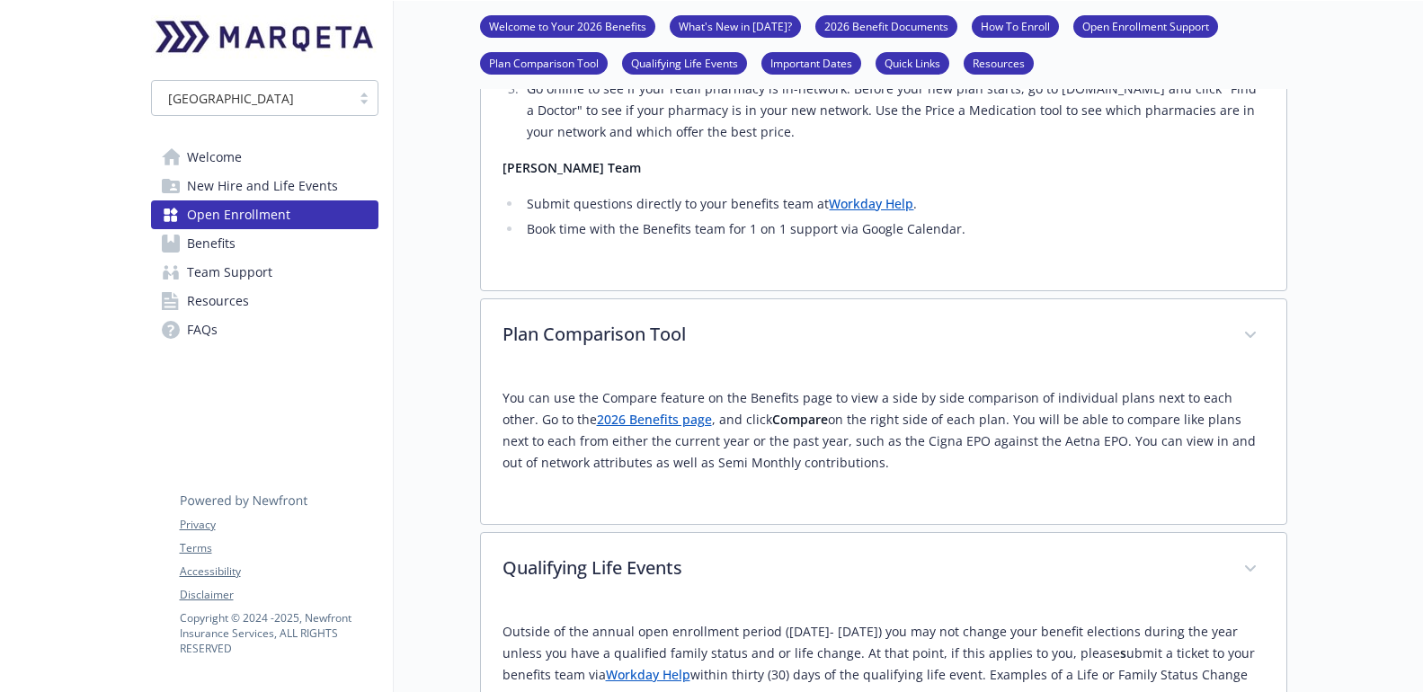
click at [245, 245] on link "Benefits" at bounding box center [264, 243] width 227 height 29
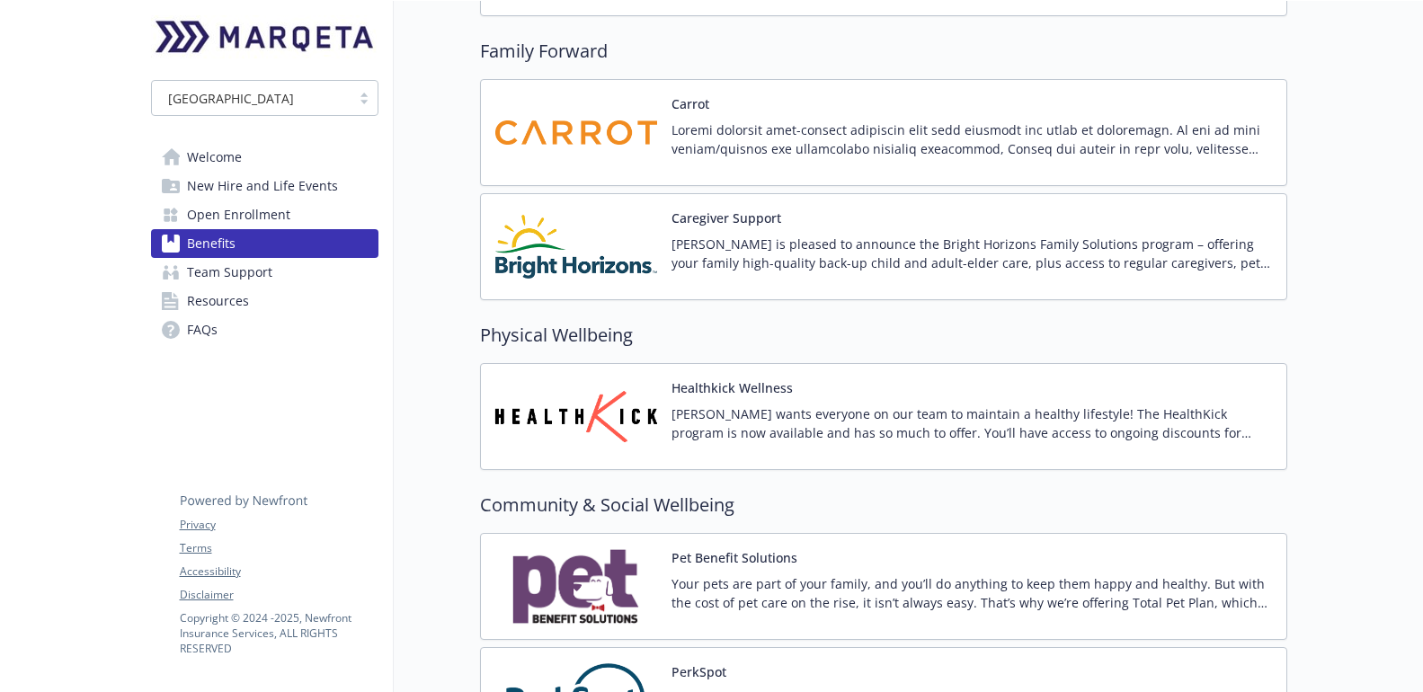
scroll to position [3841, 0]
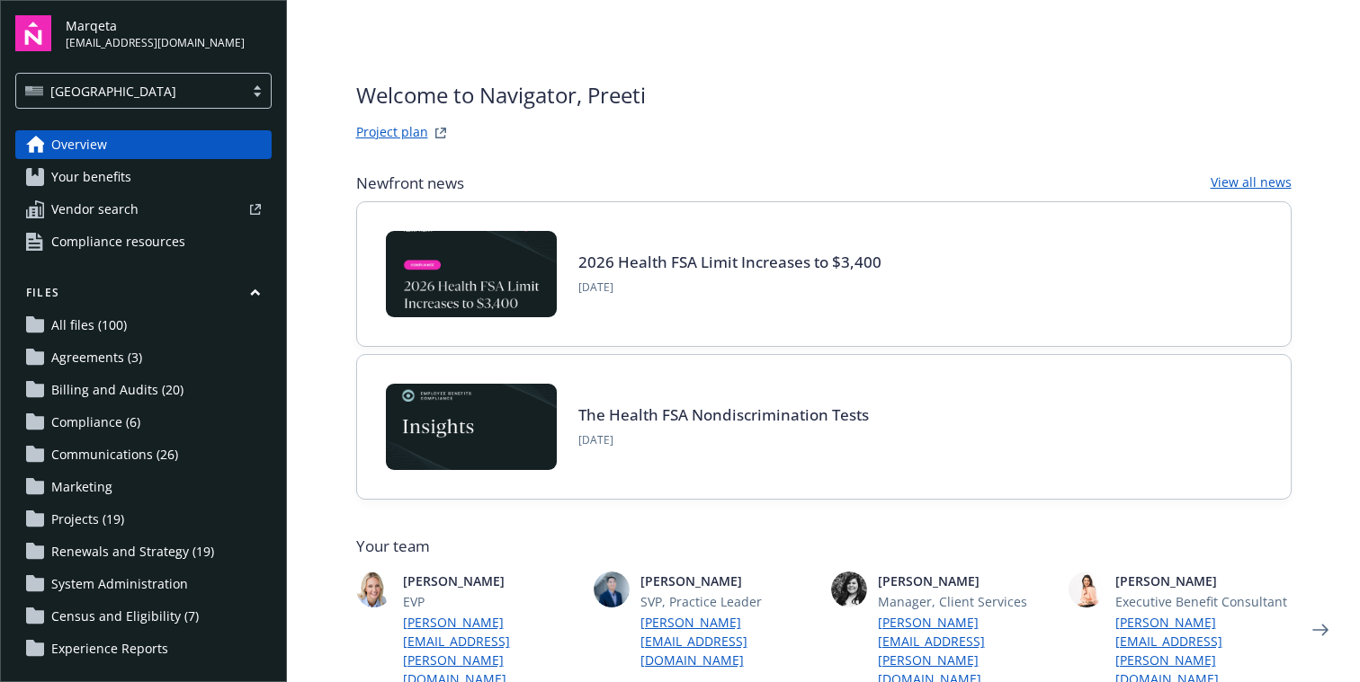
click at [121, 328] on span "All files (100)" at bounding box center [89, 325] width 76 height 29
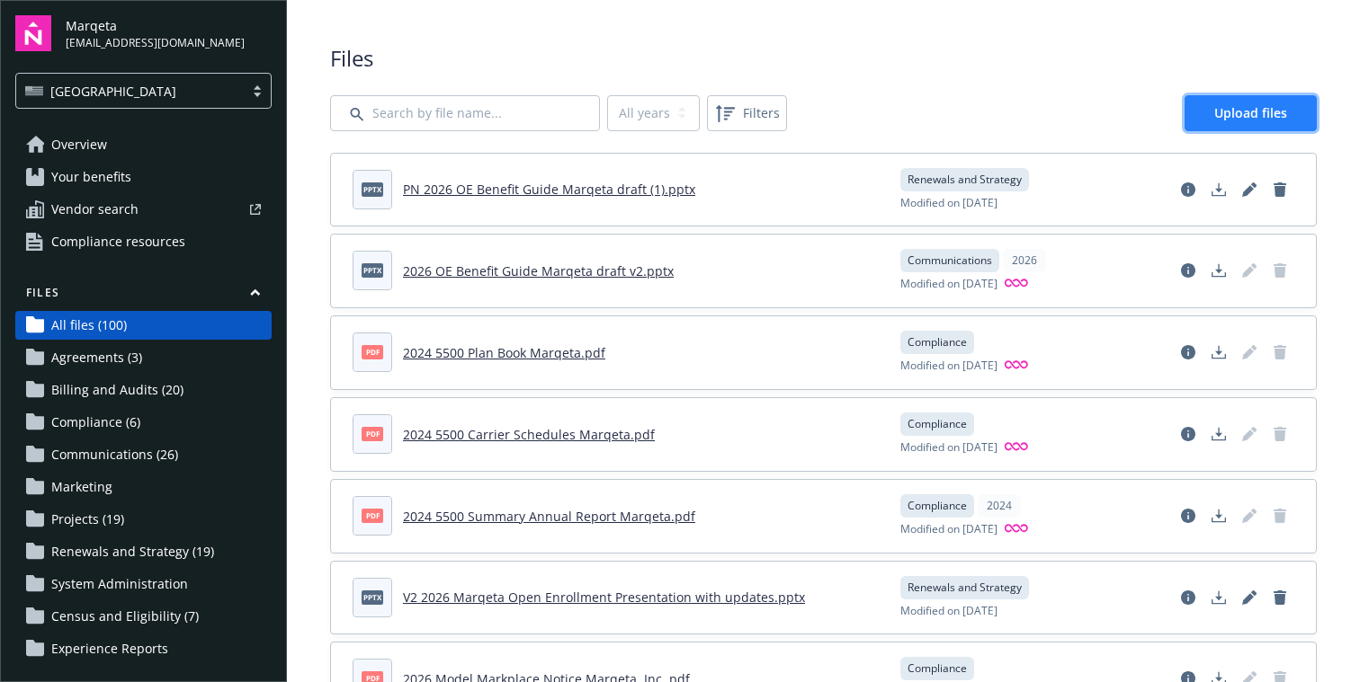
click at [1243, 117] on span "Upload files" at bounding box center [1250, 112] width 73 height 17
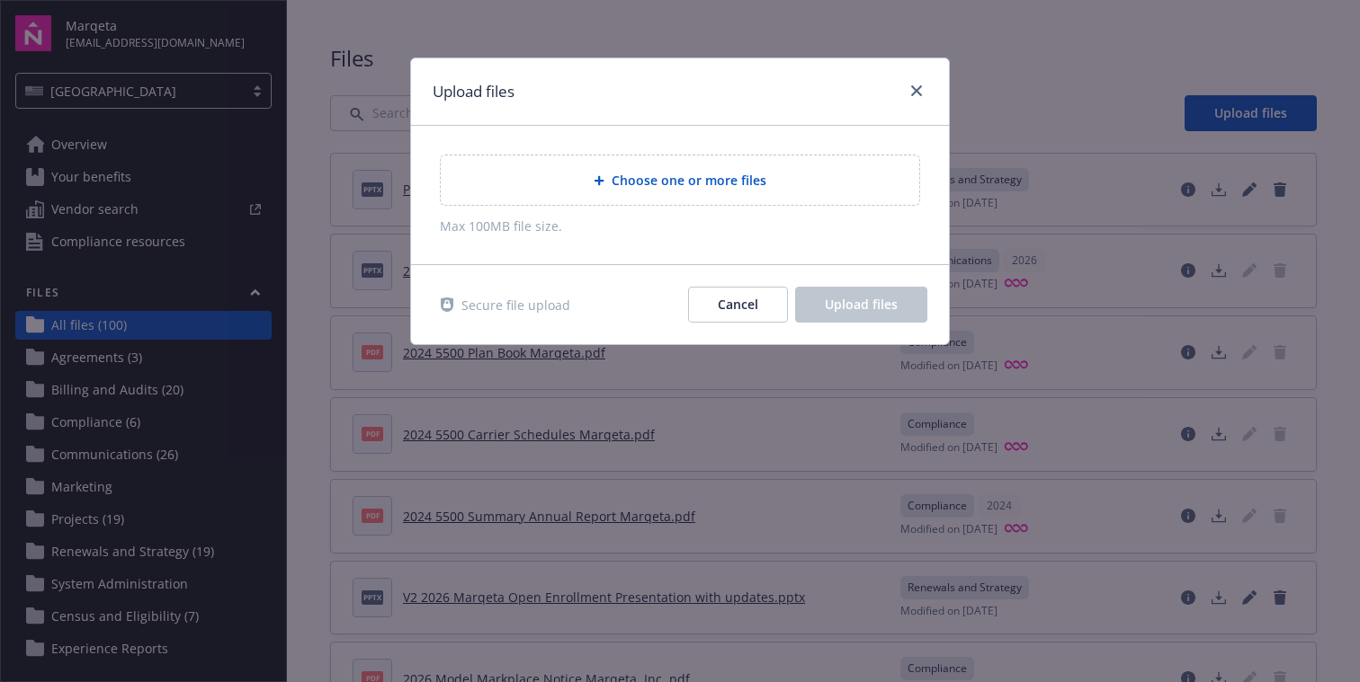
click at [636, 183] on span "Choose one or more files" at bounding box center [688, 180] width 155 height 19
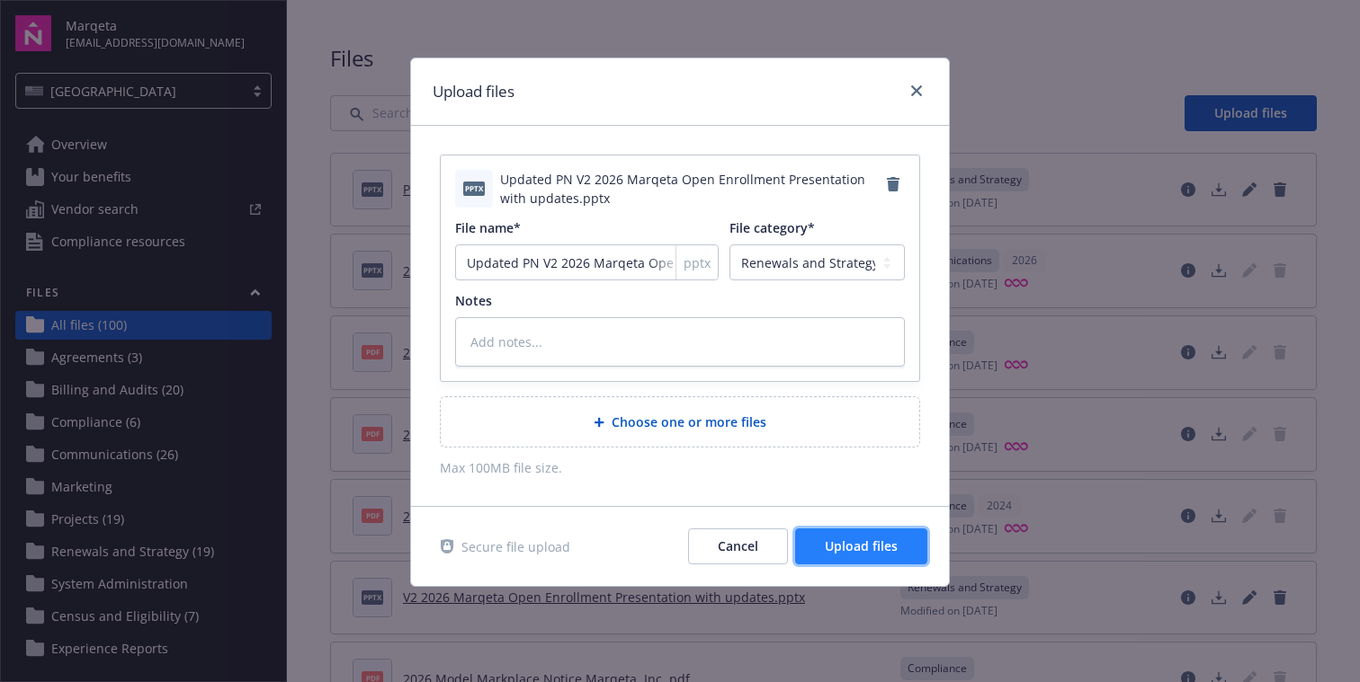
click at [848, 553] on span "Upload files" at bounding box center [861, 546] width 73 height 17
type textarea "x"
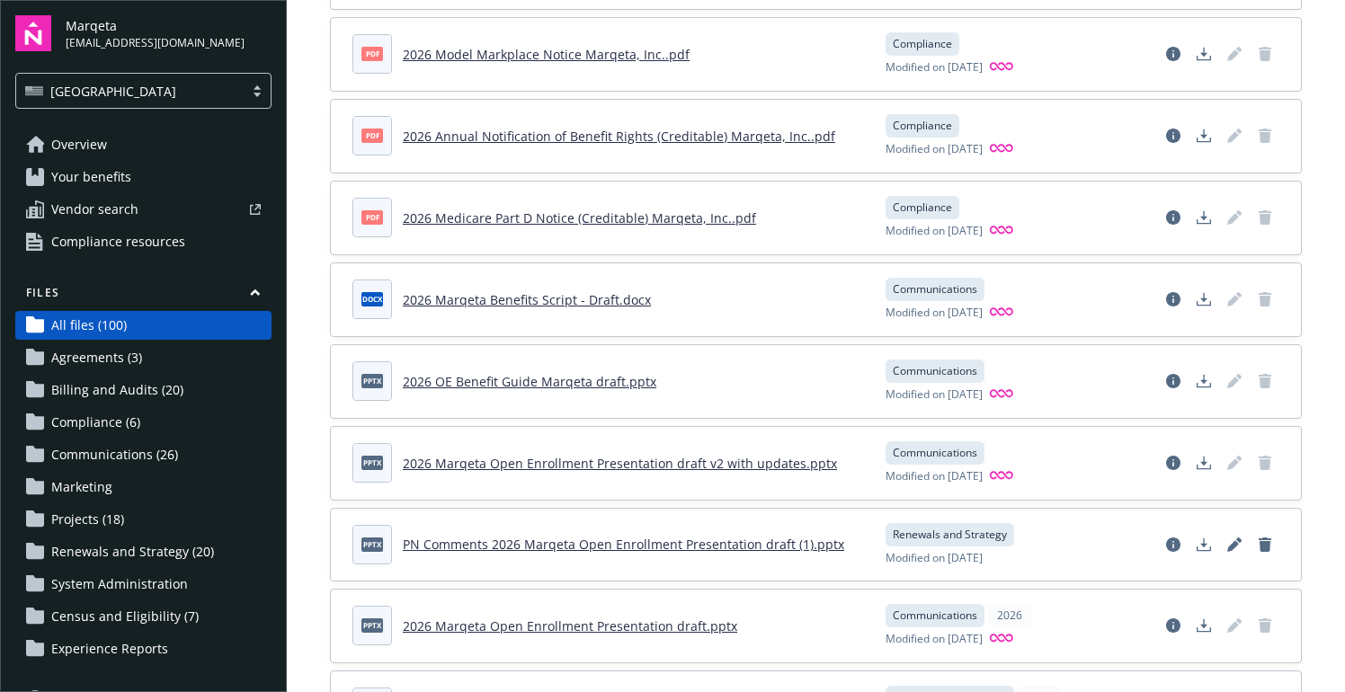
scroll to position [739, 0]
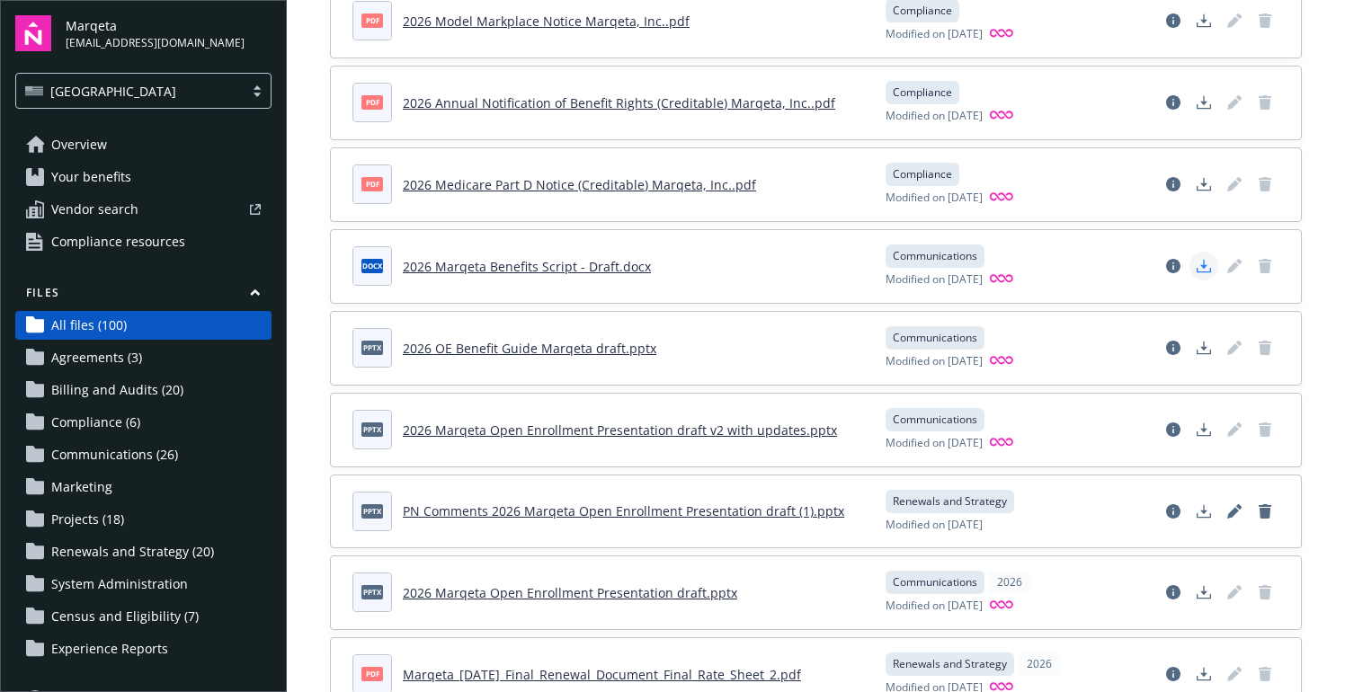
click at [1200, 268] on icon "Download document" at bounding box center [1204, 266] width 14 height 14
